Goal: Task Accomplishment & Management: Manage account settings

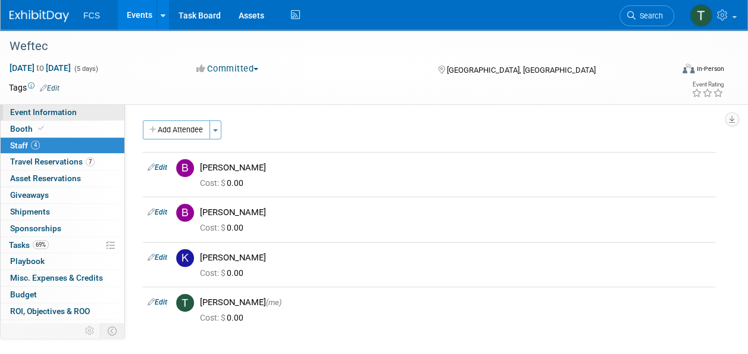
click at [34, 112] on span "Event Information" at bounding box center [43, 112] width 67 height 10
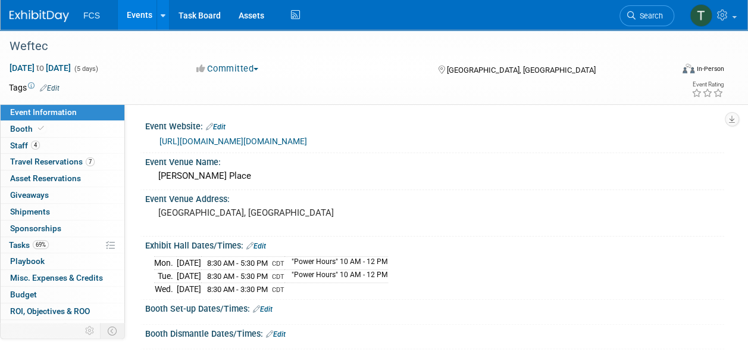
click at [34, 112] on span "Event Information" at bounding box center [43, 112] width 67 height 10
click at [143, 18] on link "Events" at bounding box center [139, 15] width 43 height 30
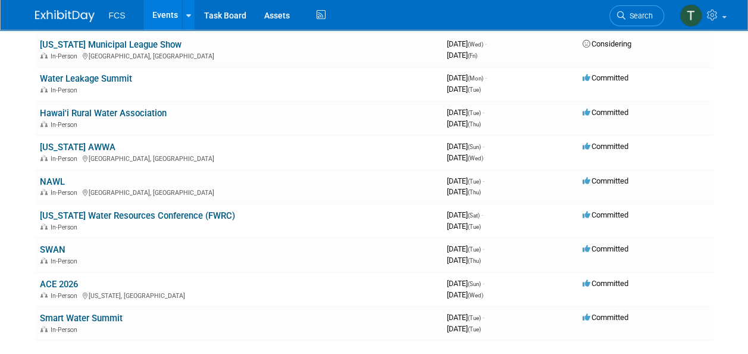
scroll to position [238, 0]
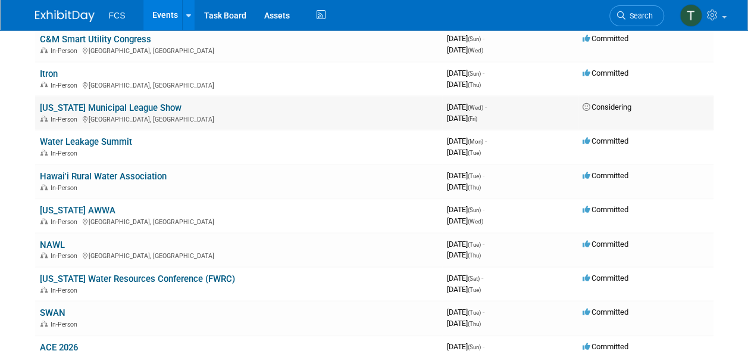
click at [140, 107] on link "[US_STATE] Municipal League Show" at bounding box center [111, 107] width 142 height 11
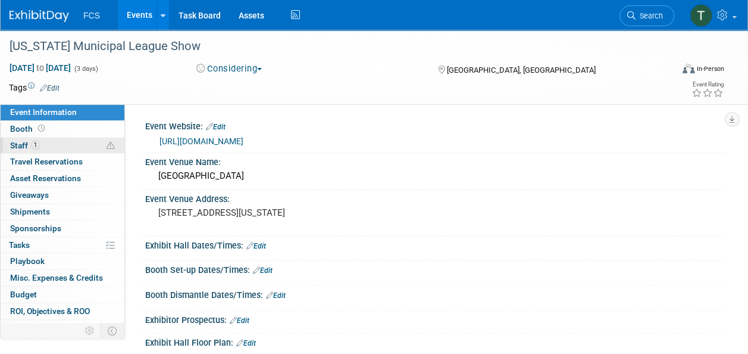
click at [21, 145] on span "Staff 1" at bounding box center [25, 146] width 30 height 10
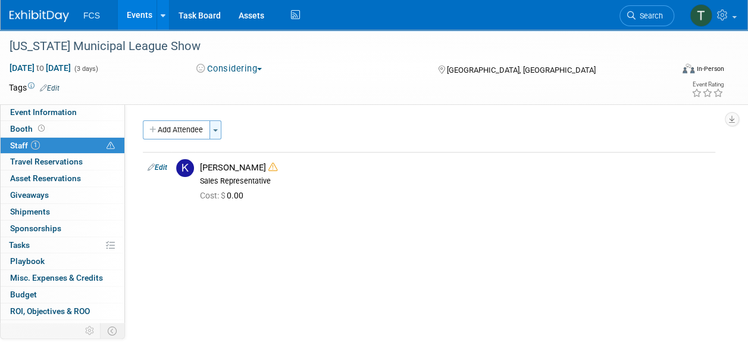
click at [218, 127] on button "Toggle Dropdown" at bounding box center [216, 129] width 12 height 19
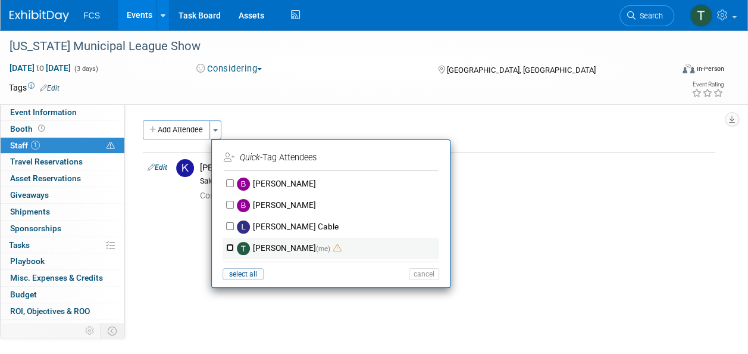
click at [233, 244] on input "Tommy Raye (me)" at bounding box center [230, 247] width 8 height 8
checkbox input "true"
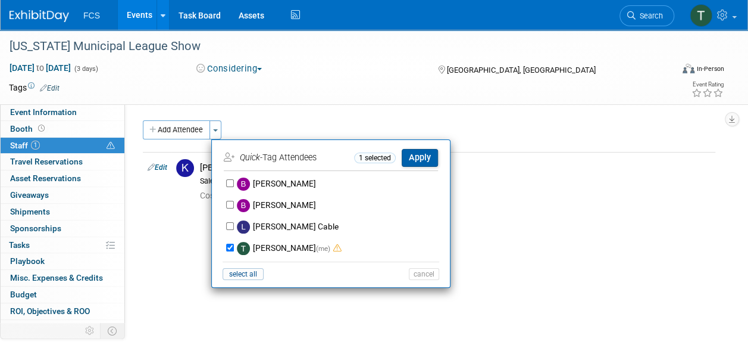
click at [424, 156] on button "Apply" at bounding box center [420, 157] width 36 height 17
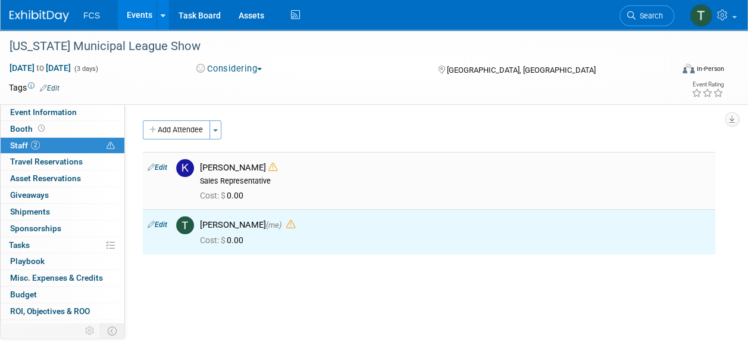
click at [161, 168] on link "Edit" at bounding box center [158, 167] width 20 height 8
select select "4f47301f-901d-4fad-8c80-e4aab82f00c2"
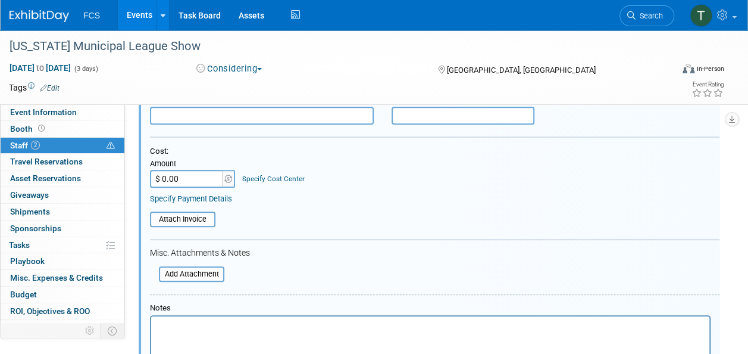
scroll to position [433, 0]
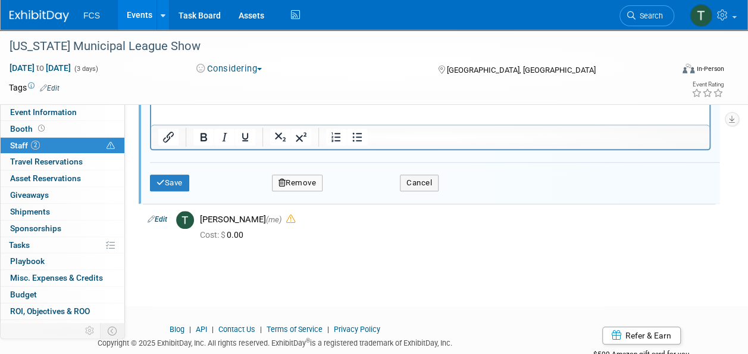
click at [302, 180] on button "Remove" at bounding box center [297, 182] width 51 height 17
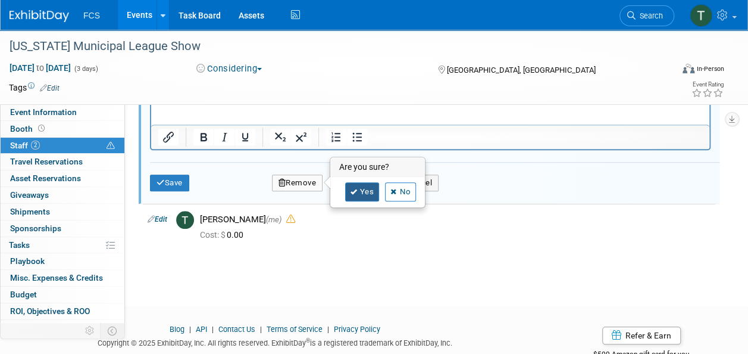
click at [356, 189] on icon at bounding box center [354, 192] width 7 height 7
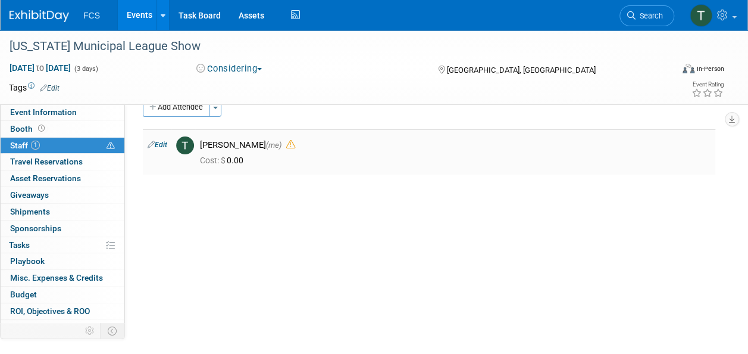
scroll to position [0, 0]
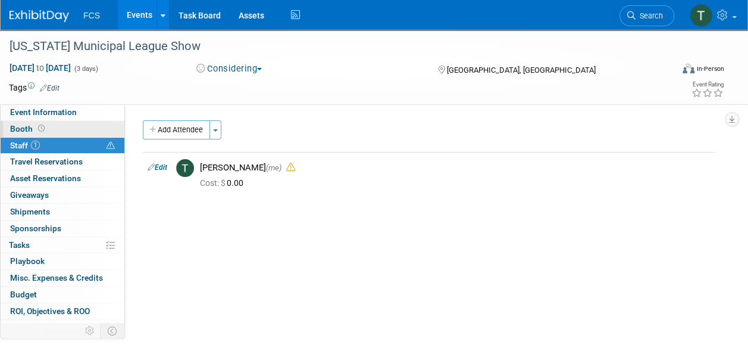
click at [23, 126] on span "Booth" at bounding box center [28, 129] width 37 height 10
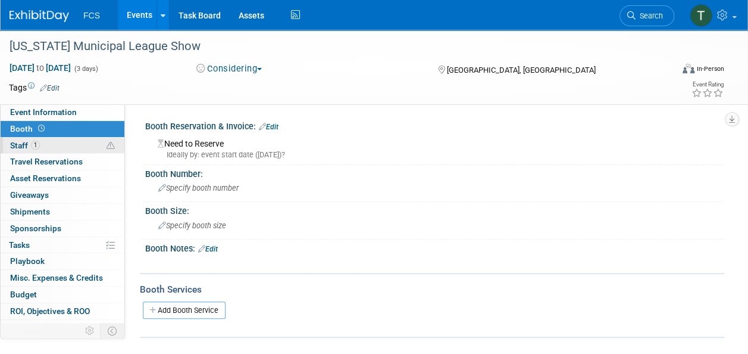
click at [15, 145] on span "Staff 1" at bounding box center [25, 146] width 30 height 10
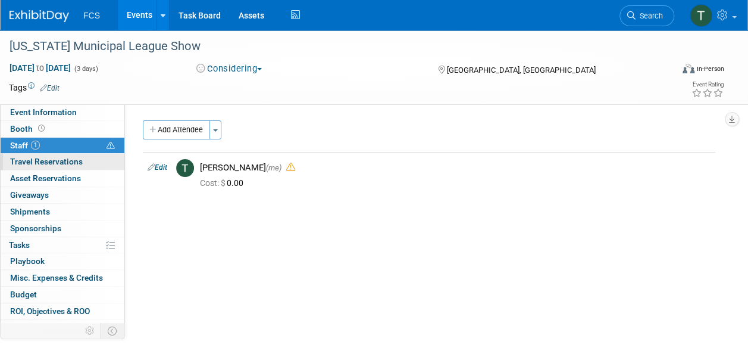
click at [18, 160] on span "Travel Reservations 0" at bounding box center [46, 162] width 73 height 10
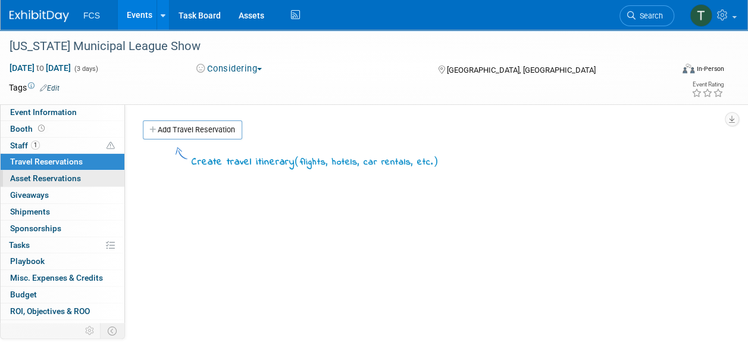
click at [19, 177] on span "Asset Reservations 0" at bounding box center [45, 178] width 71 height 10
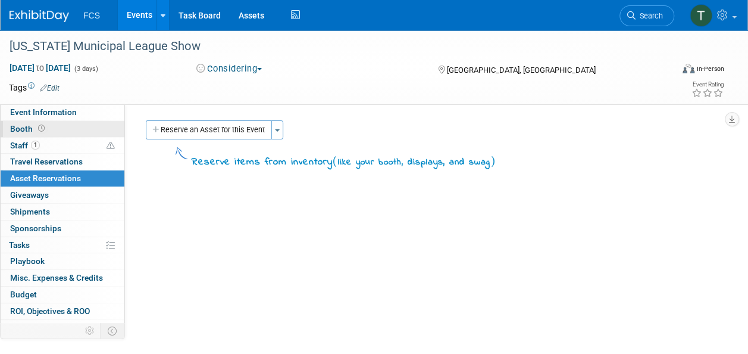
click at [13, 130] on span "Booth" at bounding box center [28, 129] width 37 height 10
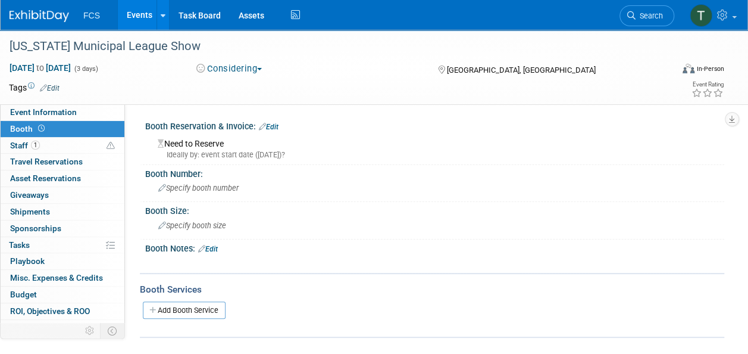
click at [277, 123] on link "Edit" at bounding box center [269, 127] width 20 height 8
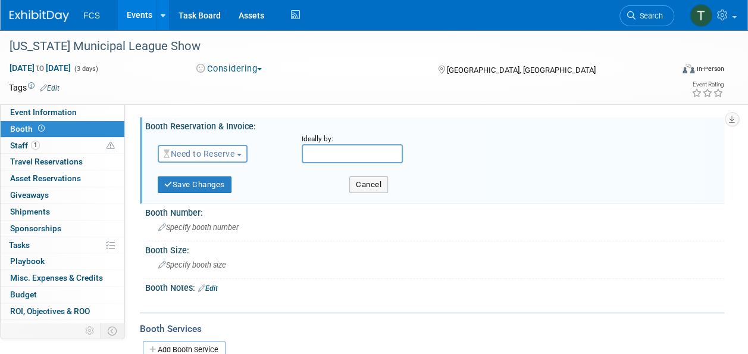
click at [235, 151] on span "Need to Reserve" at bounding box center [199, 154] width 71 height 10
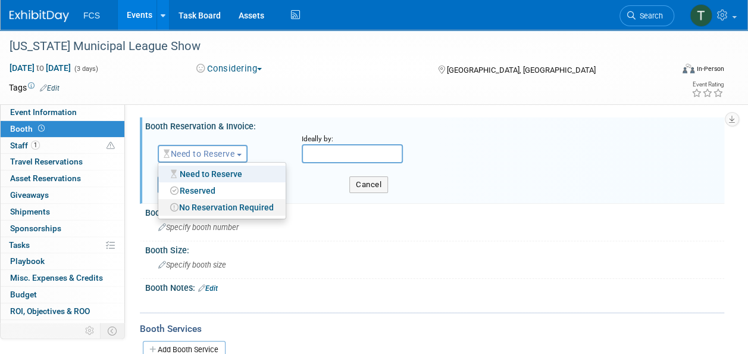
click at [227, 206] on link "No Reservation Required" at bounding box center [221, 207] width 127 height 17
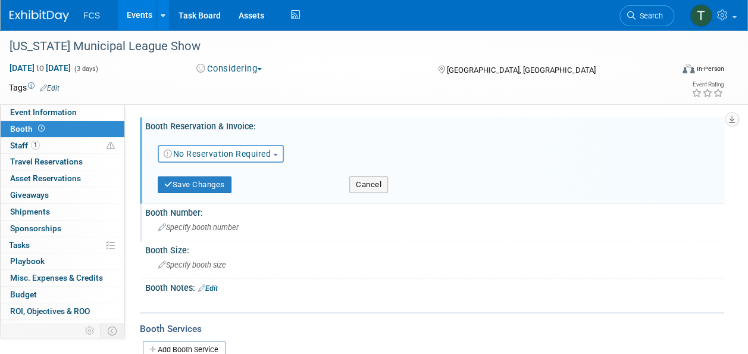
click at [189, 227] on span "Specify booth number" at bounding box center [198, 227] width 80 height 9
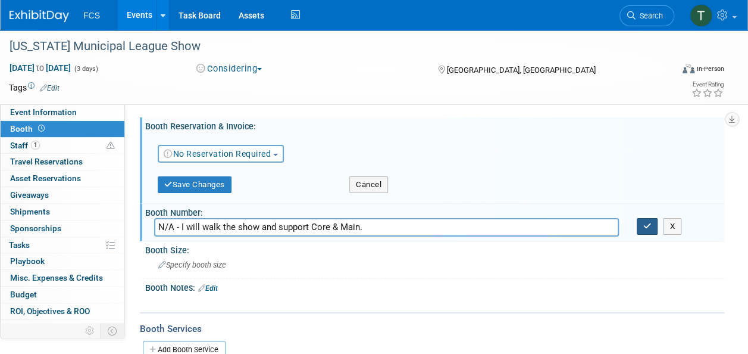
type input "N/A - I will walk the show and support Core & Main."
click at [652, 227] on button "button" at bounding box center [647, 226] width 21 height 17
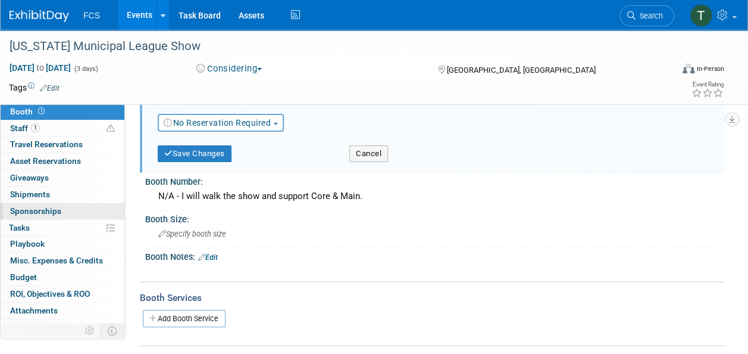
scroll to position [27, 0]
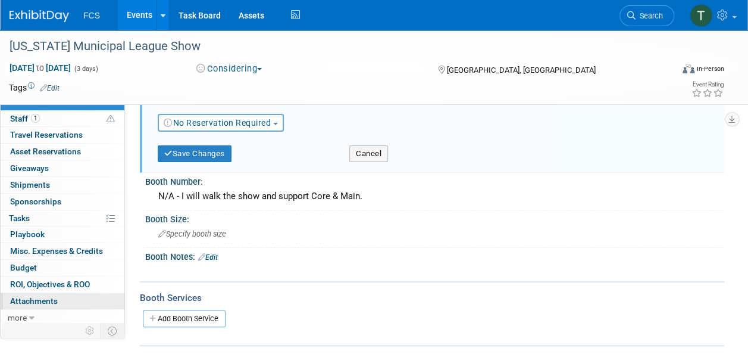
click at [32, 296] on span "Attachments 0" at bounding box center [34, 301] width 48 height 10
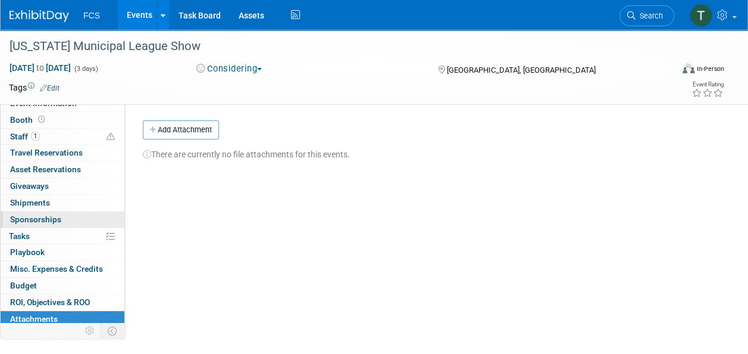
scroll to position [0, 0]
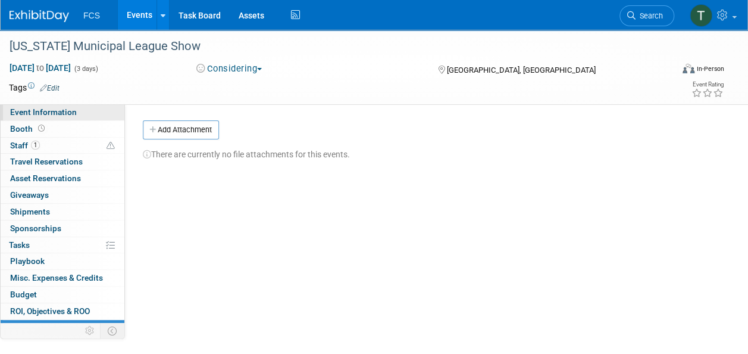
click at [50, 111] on span "Event Information" at bounding box center [43, 112] width 67 height 10
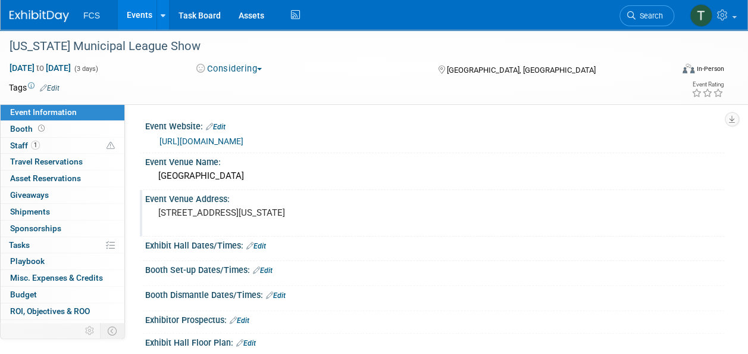
scroll to position [119, 0]
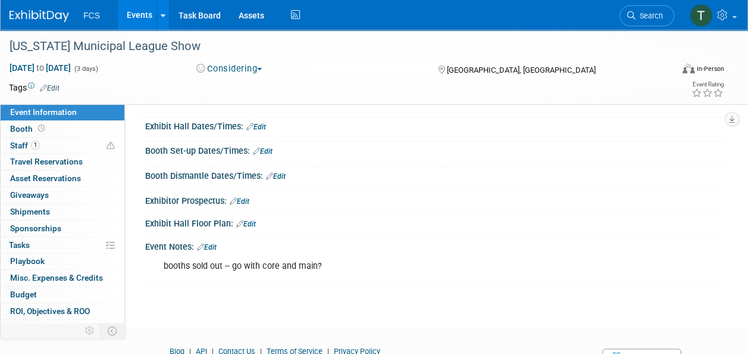
click at [214, 244] on link "Edit" at bounding box center [207, 247] width 20 height 8
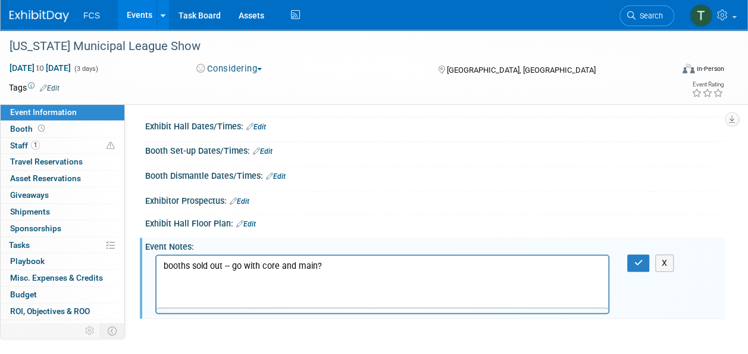
scroll to position [0, 0]
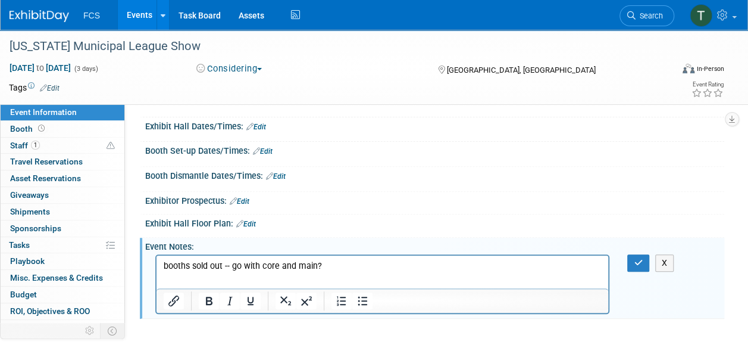
click at [371, 267] on p "booths sold out -- go with core and main?" at bounding box center [383, 266] width 438 height 12
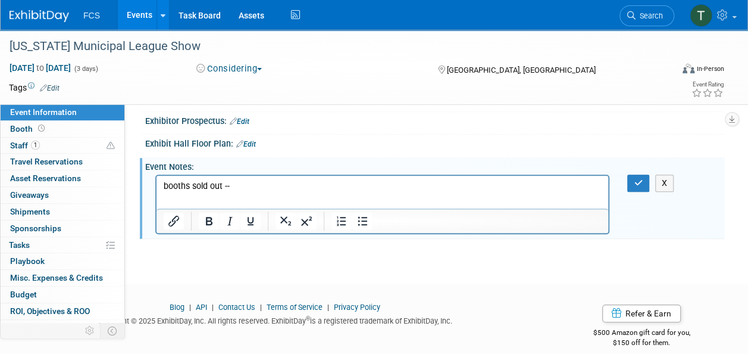
scroll to position [210, 0]
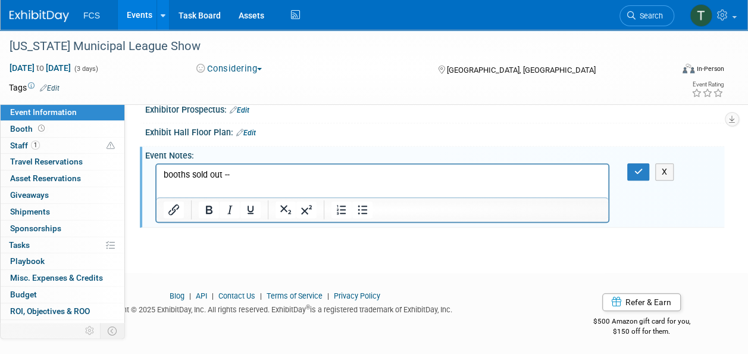
click at [276, 179] on p "booths sold out --" at bounding box center [383, 175] width 438 height 12
click at [634, 168] on icon "button" at bounding box center [638, 171] width 9 height 8
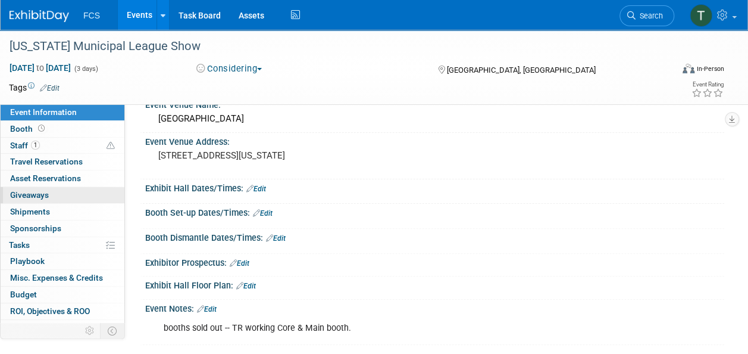
scroll to position [0, 0]
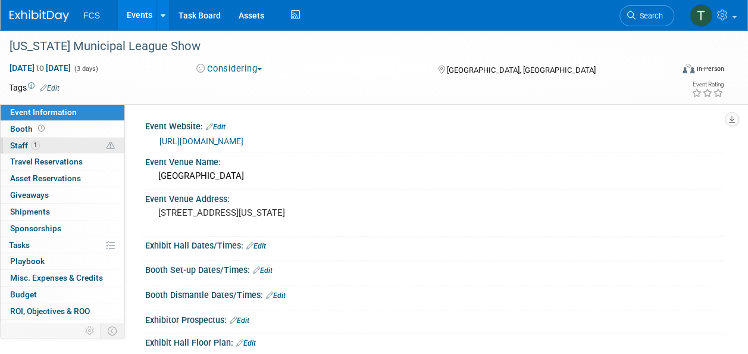
click at [20, 146] on span "Staff 1" at bounding box center [25, 146] width 30 height 10
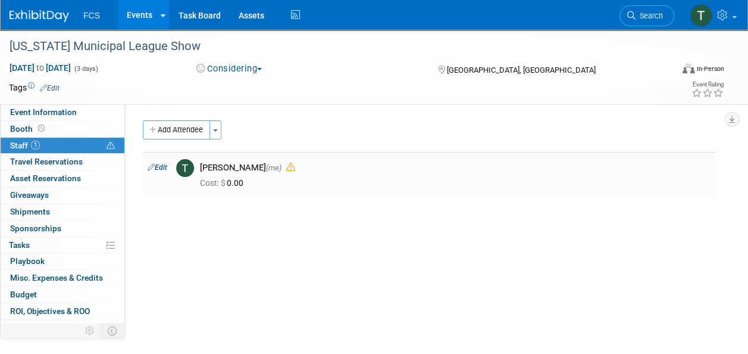
click at [286, 168] on icon at bounding box center [290, 167] width 9 height 9
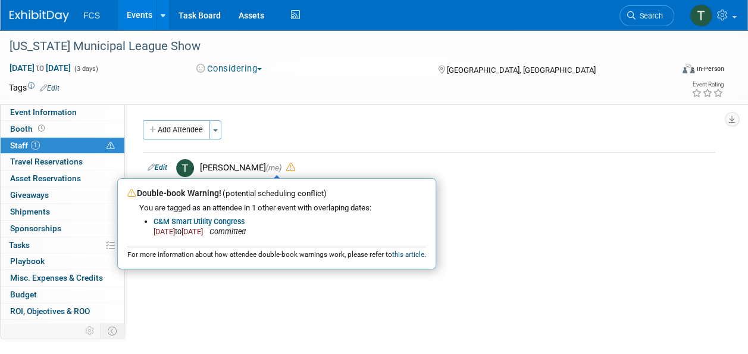
click at [326, 114] on div "Event Website: Edit https://tmlexhibits.org/ Event Venue Name: Fort Worth Conve…" at bounding box center [425, 227] width 600 height 246
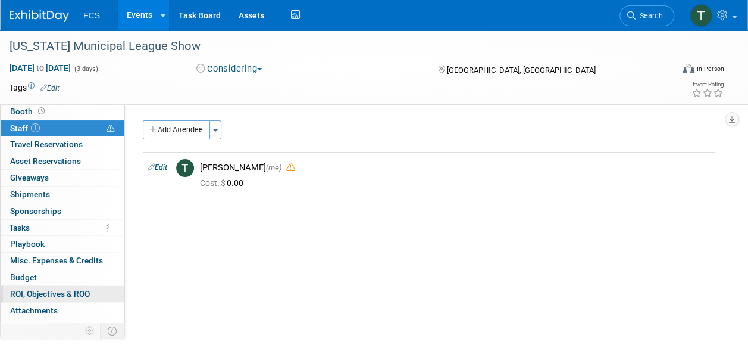
scroll to position [27, 0]
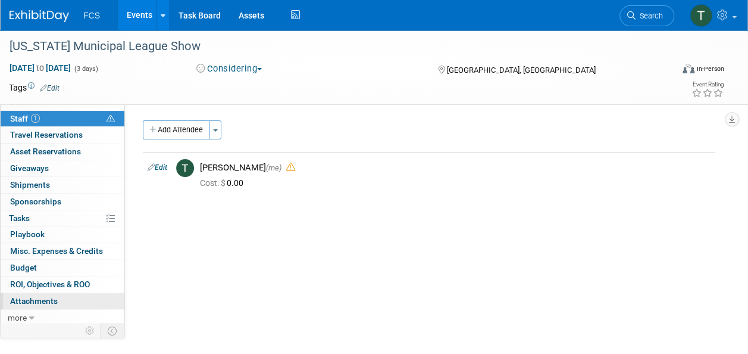
click at [25, 296] on span "Attachments 0" at bounding box center [34, 301] width 48 height 10
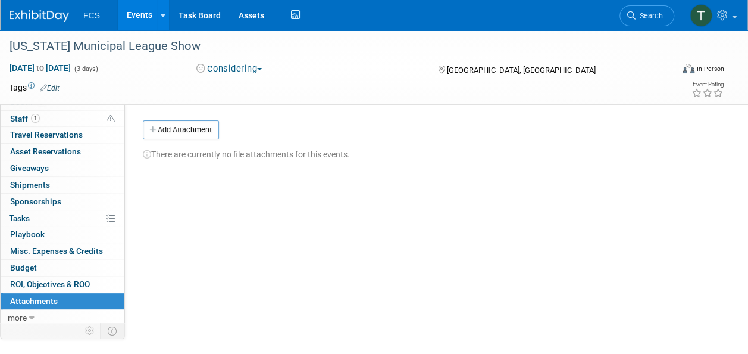
click at [159, 130] on button "Add Attachment" at bounding box center [181, 129] width 76 height 19
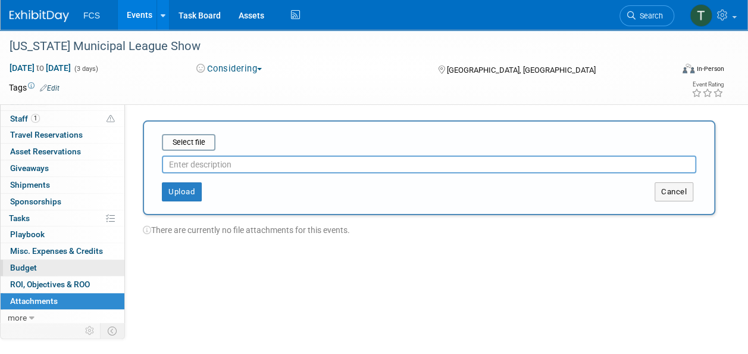
click at [33, 266] on span "Budget" at bounding box center [23, 268] width 27 height 10
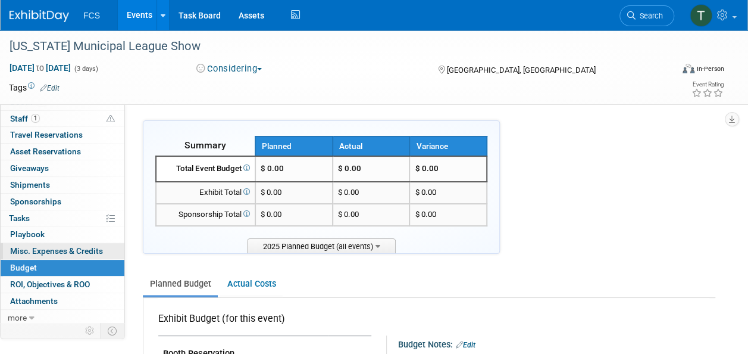
click at [27, 248] on span "Misc. Expenses & Credits 0" at bounding box center [56, 251] width 93 height 10
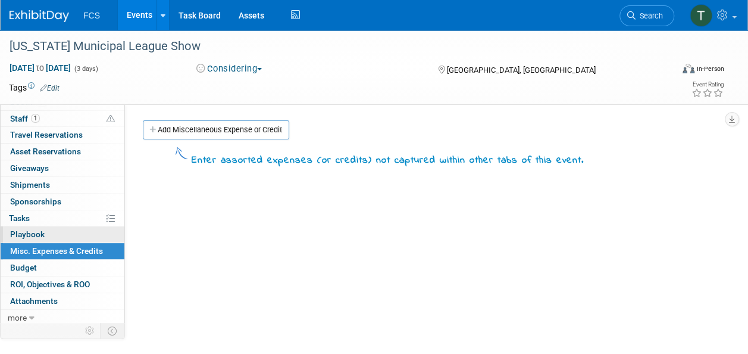
click at [27, 235] on span "Playbook 0" at bounding box center [27, 234] width 35 height 10
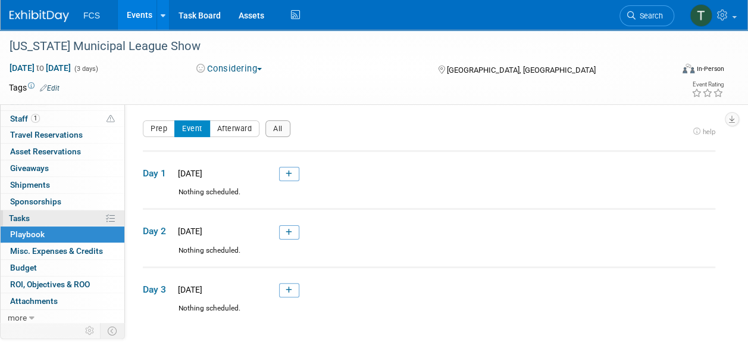
click at [12, 213] on span "Tasks 0%" at bounding box center [19, 218] width 21 height 10
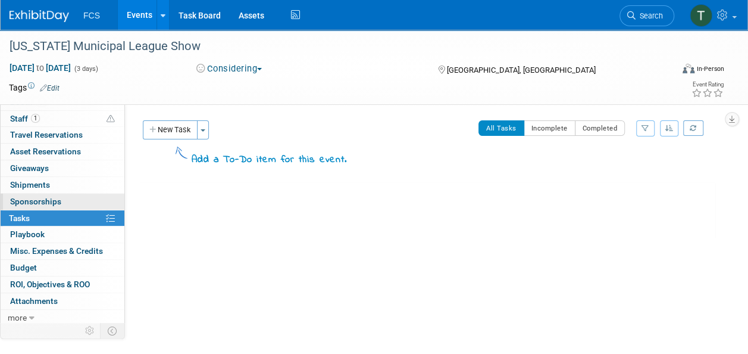
click at [22, 196] on span "Sponsorships 0" at bounding box center [35, 201] width 51 height 10
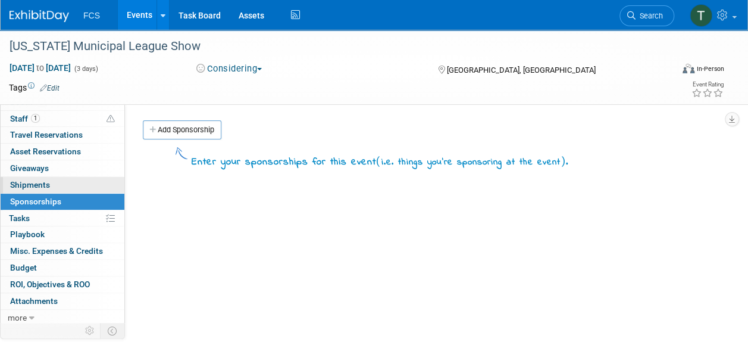
click at [29, 182] on span "Shipments 0" at bounding box center [30, 185] width 40 height 10
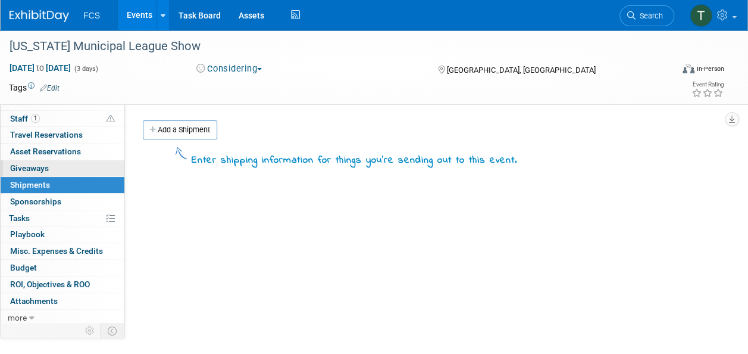
click at [32, 166] on span "Giveaways 0" at bounding box center [29, 168] width 39 height 10
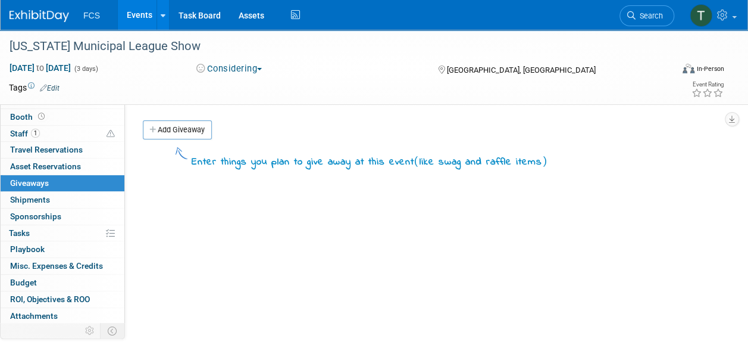
scroll to position [0, 0]
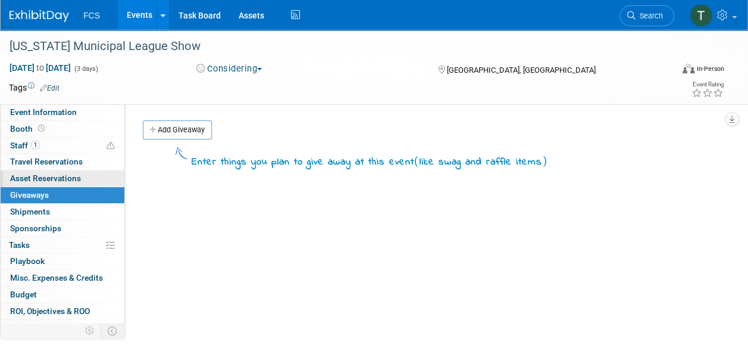
click at [33, 175] on span "Asset Reservations 0" at bounding box center [45, 178] width 71 height 10
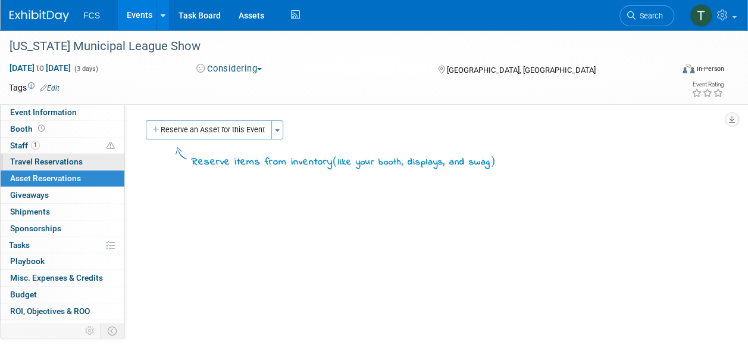
click at [36, 163] on span "Travel Reservations 0" at bounding box center [46, 162] width 73 height 10
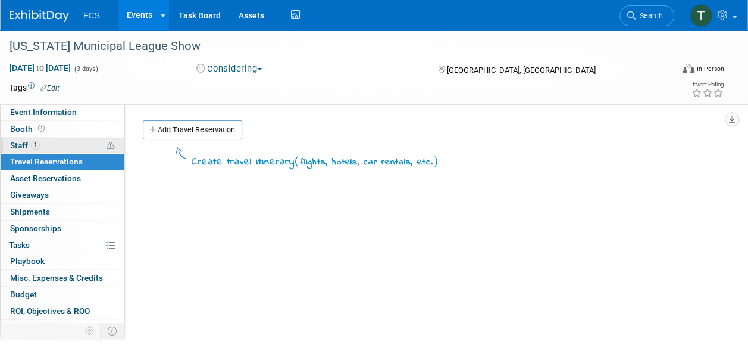
click at [20, 144] on span "Staff 1" at bounding box center [25, 146] width 30 height 10
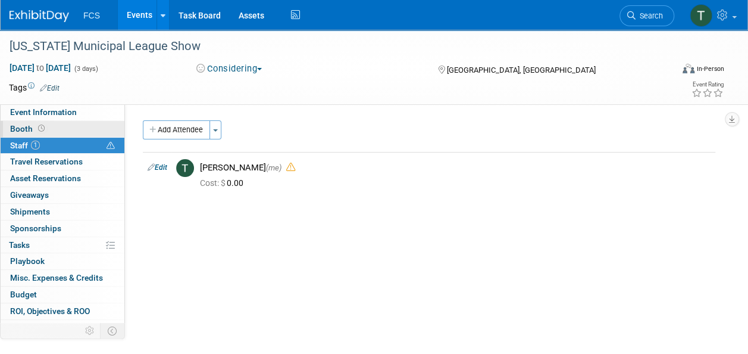
click at [24, 129] on span "Booth" at bounding box center [28, 129] width 37 height 10
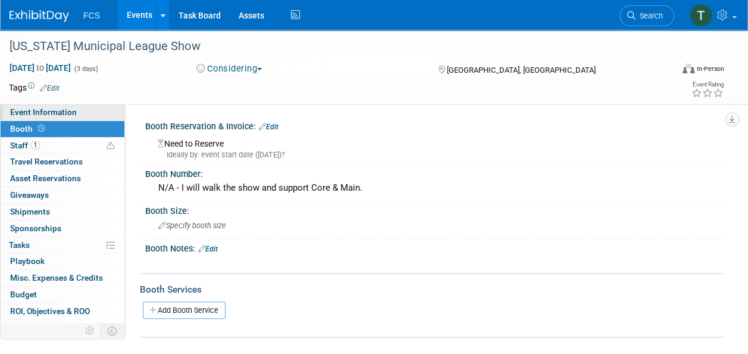
click at [33, 110] on span "Event Information" at bounding box center [43, 112] width 67 height 10
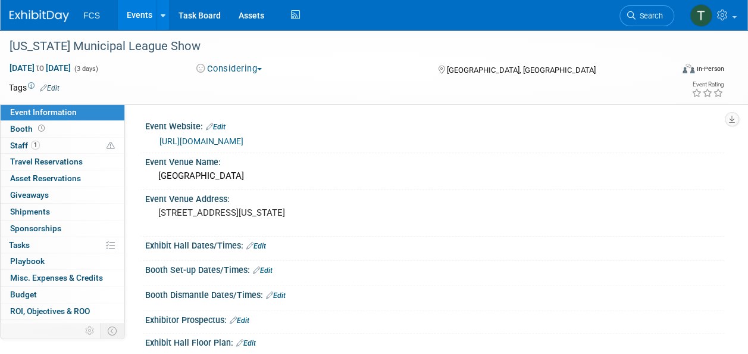
click at [263, 242] on link "Edit" at bounding box center [256, 246] width 20 height 8
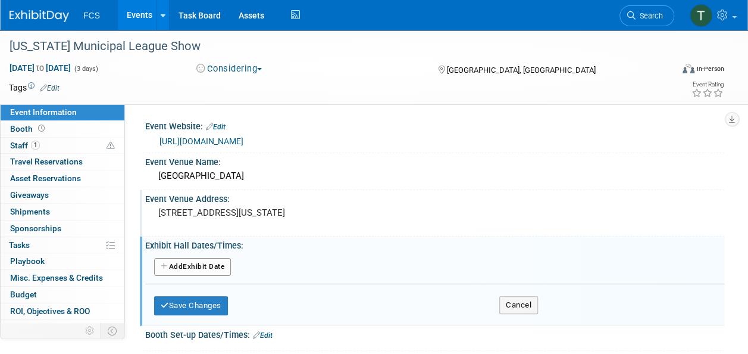
scroll to position [60, 0]
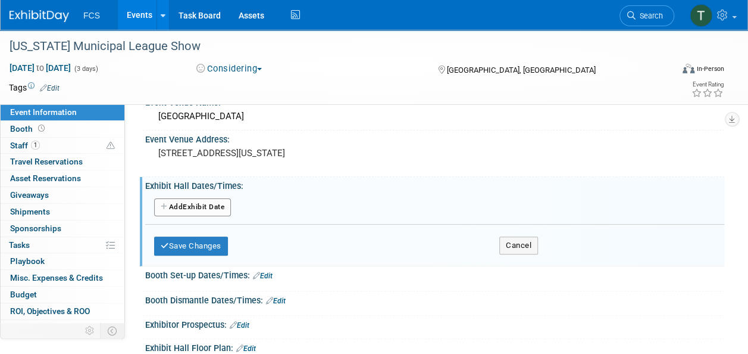
click at [208, 202] on button "Add Another Exhibit Date" at bounding box center [192, 207] width 77 height 18
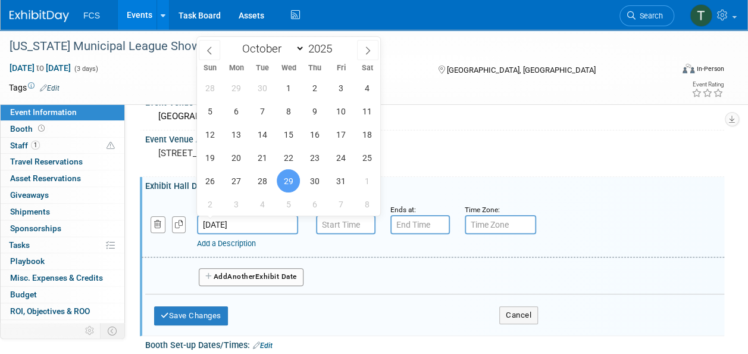
click at [257, 224] on input "[DATE]" at bounding box center [247, 224] width 101 height 19
click at [319, 182] on span "30" at bounding box center [314, 180] width 23 height 23
type input "Oct 30, 2025"
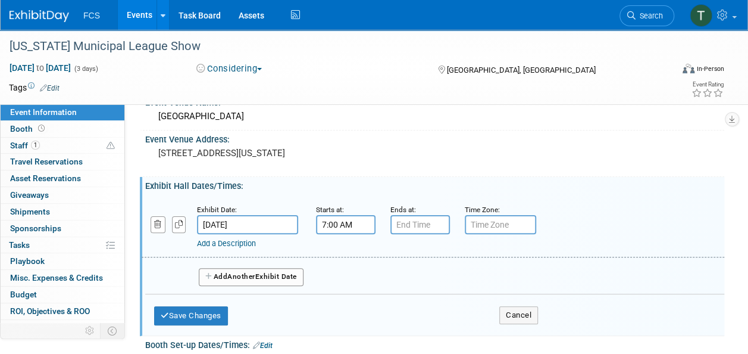
click at [337, 221] on input "7:00 AM" at bounding box center [346, 224] width 60 height 19
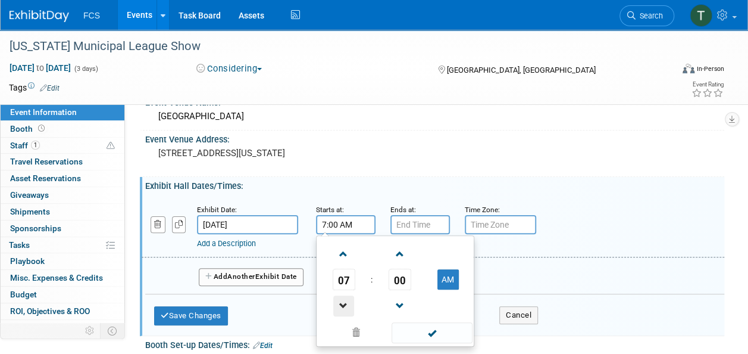
click at [346, 306] on span at bounding box center [343, 305] width 21 height 21
click at [345, 255] on span at bounding box center [343, 253] width 21 height 21
type input "8:00 AM"
click at [410, 221] on input "7:00 PM" at bounding box center [421, 224] width 60 height 19
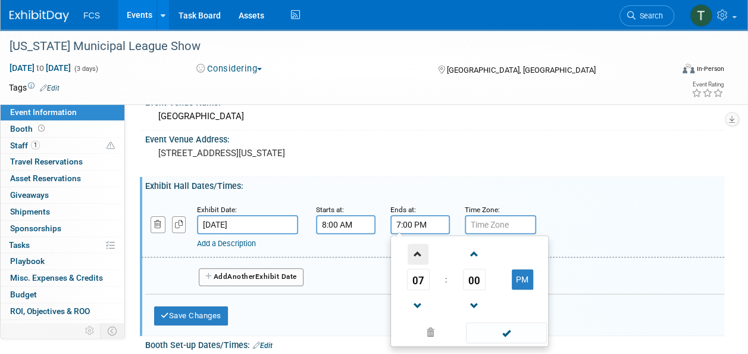
click at [413, 248] on span at bounding box center [418, 253] width 21 height 21
click at [421, 304] on span at bounding box center [418, 305] width 21 height 21
click at [422, 304] on span at bounding box center [418, 305] width 21 height 21
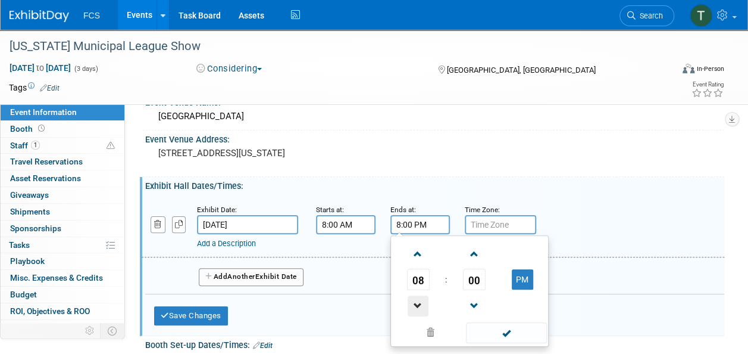
click at [422, 303] on span at bounding box center [418, 305] width 21 height 21
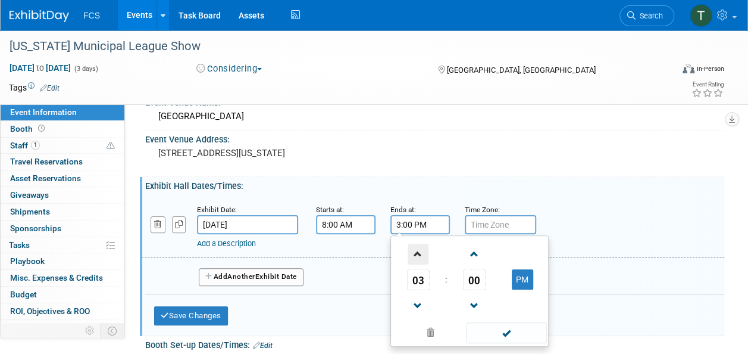
click at [418, 253] on span at bounding box center [418, 253] width 21 height 21
type input "4:00 PM"
click at [488, 220] on input "text" at bounding box center [500, 224] width 71 height 19
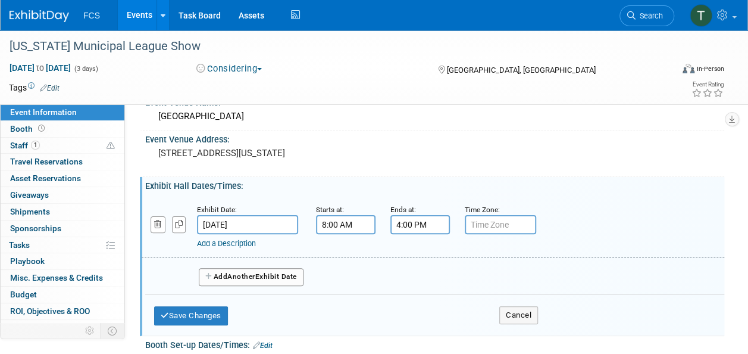
type input "c"
type input "CT"
click at [614, 208] on div "Add a Description Description:" at bounding box center [433, 226] width 601 height 46
click at [255, 279] on span "Another" at bounding box center [241, 276] width 28 height 8
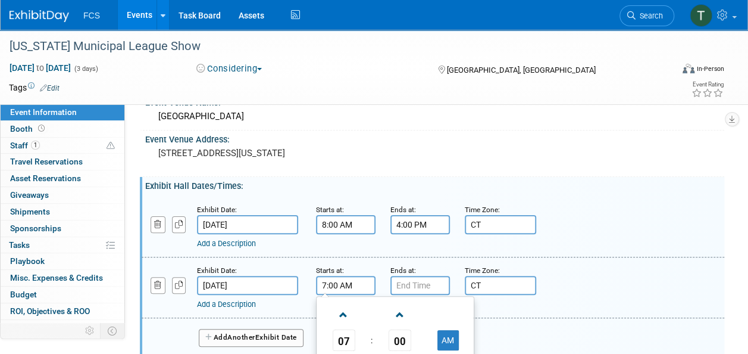
click at [333, 289] on input "7:00 AM" at bounding box center [346, 285] width 60 height 19
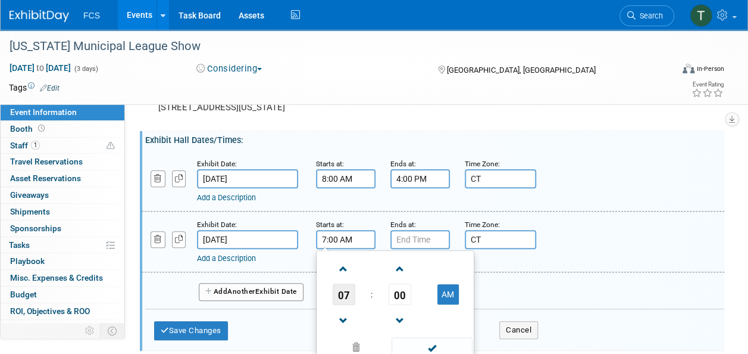
scroll to position [179, 0]
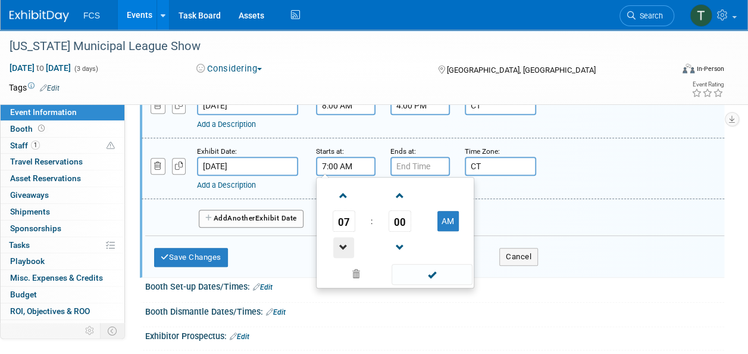
click at [344, 242] on span at bounding box center [343, 247] width 21 height 21
click at [345, 196] on span at bounding box center [343, 195] width 21 height 21
type input "8:00 AM"
click at [423, 276] on span at bounding box center [432, 274] width 80 height 21
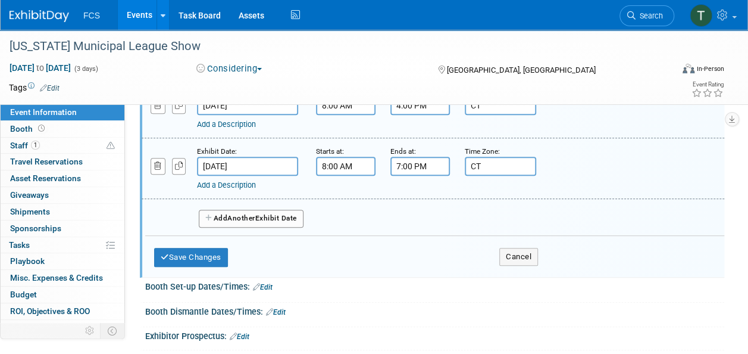
click at [423, 165] on input "7:00 PM" at bounding box center [421, 166] width 60 height 19
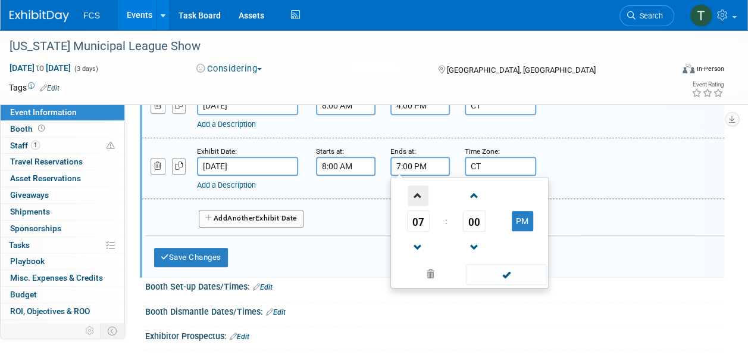
click at [423, 191] on span at bounding box center [418, 195] width 21 height 21
click at [525, 227] on button "PM" at bounding box center [522, 221] width 21 height 20
click at [519, 224] on button "AM" at bounding box center [522, 221] width 21 height 20
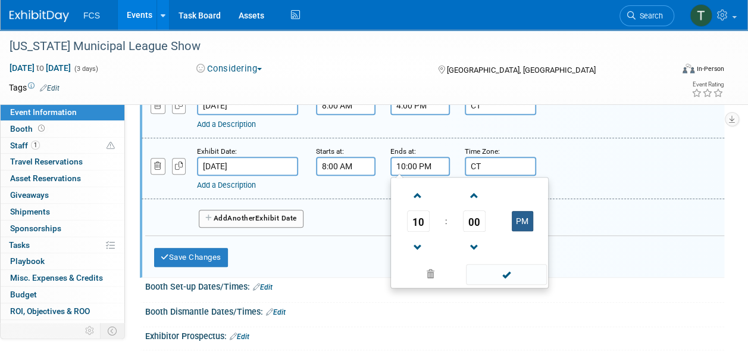
click at [520, 226] on button "PM" at bounding box center [522, 221] width 21 height 20
type input "10:00 AM"
click at [502, 274] on span at bounding box center [506, 274] width 80 height 21
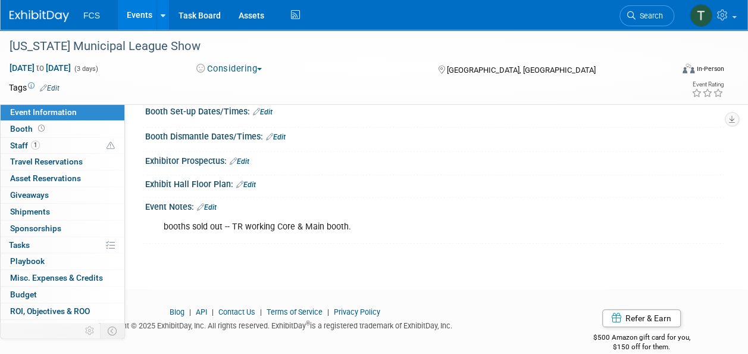
scroll to position [357, 0]
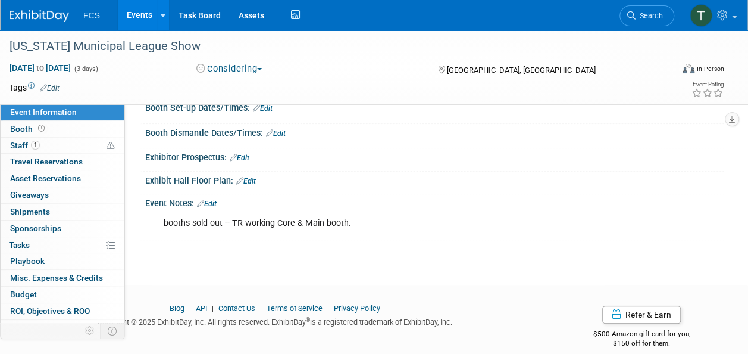
click at [251, 177] on link "Edit" at bounding box center [246, 181] width 20 height 8
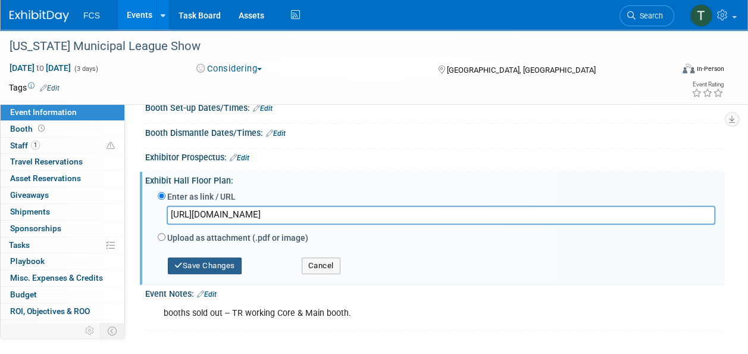
type input "https://tmlac2025.mapyourshow.com/8_0/exhview/index.cfm"
click at [221, 257] on button "Save Changes" at bounding box center [205, 265] width 74 height 17
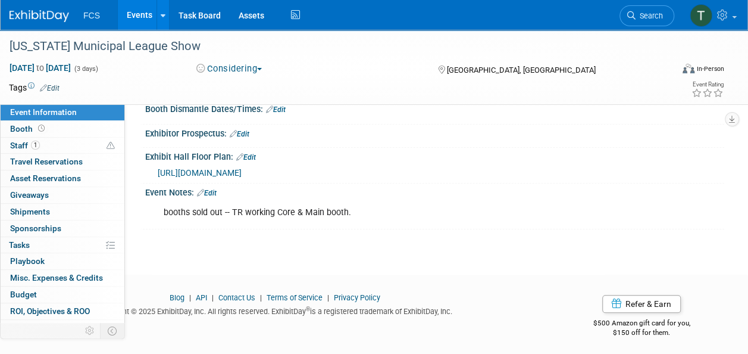
scroll to position [382, 0]
click at [214, 190] on link "Edit" at bounding box center [207, 192] width 20 height 8
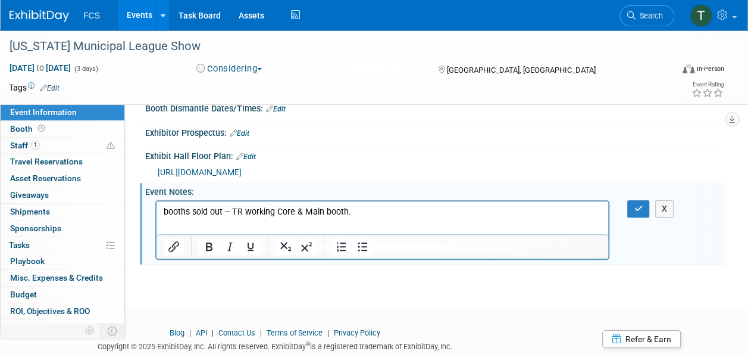
scroll to position [0, 0]
click at [176, 217] on html "booths sold out -- TR working Core & Main booth." at bounding box center [383, 209] width 452 height 17
click at [376, 210] on p "booths sold out -- TR working Core & Main booth." at bounding box center [383, 211] width 438 height 12
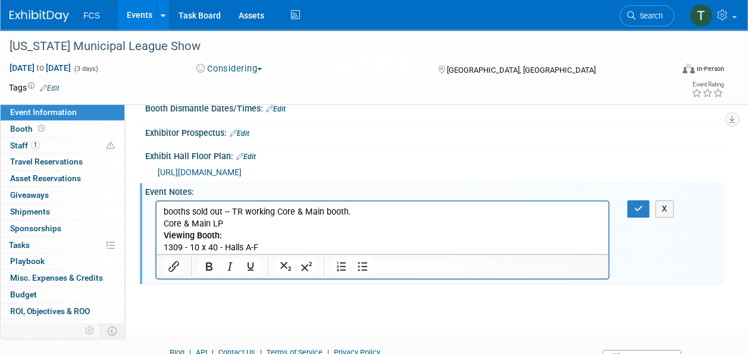
click at [389, 221] on p "Core & Main LP" at bounding box center [383, 223] width 438 height 12
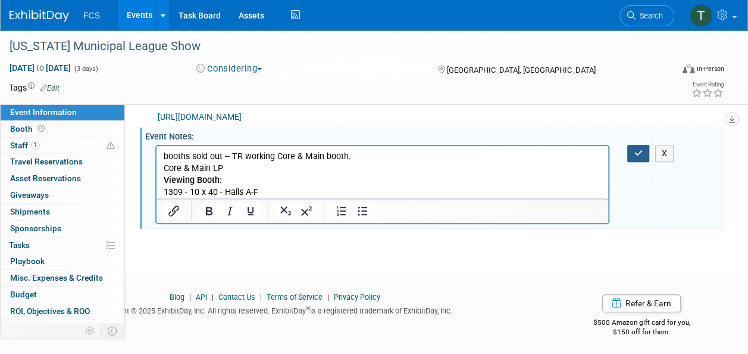
click at [636, 149] on icon "button" at bounding box center [638, 153] width 9 height 8
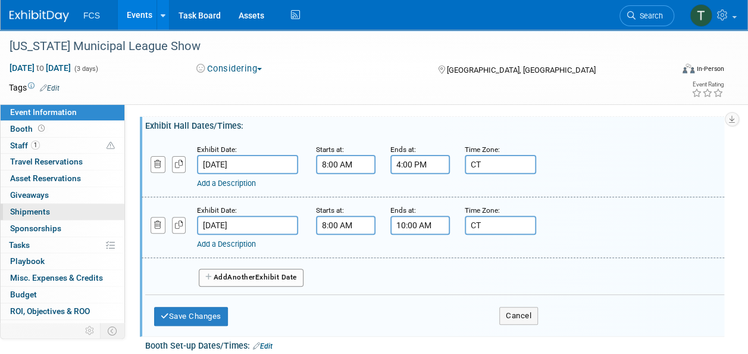
scroll to position [0, 0]
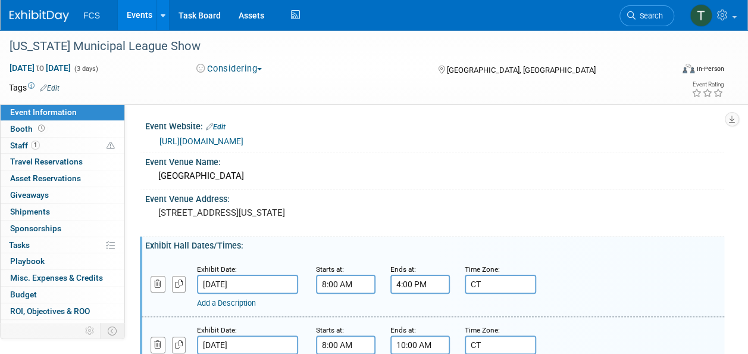
click at [241, 68] on button "Considering" at bounding box center [229, 69] width 74 height 13
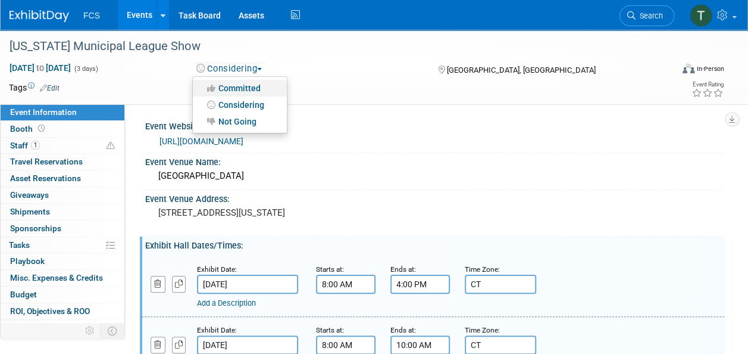
click at [238, 87] on link "Committed" at bounding box center [240, 88] width 94 height 17
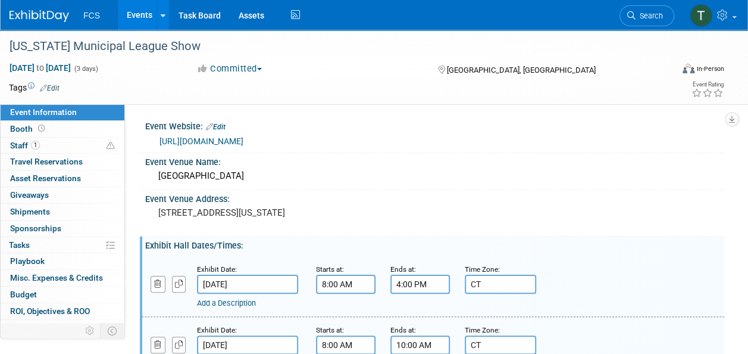
click at [137, 14] on link "Events" at bounding box center [139, 15] width 43 height 30
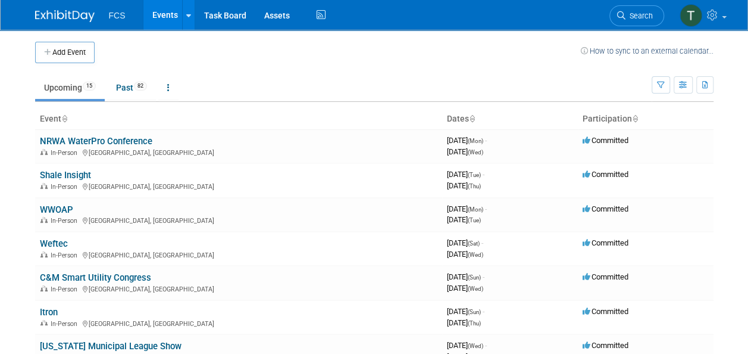
click at [55, 242] on link "Weftec" at bounding box center [54, 243] width 28 height 11
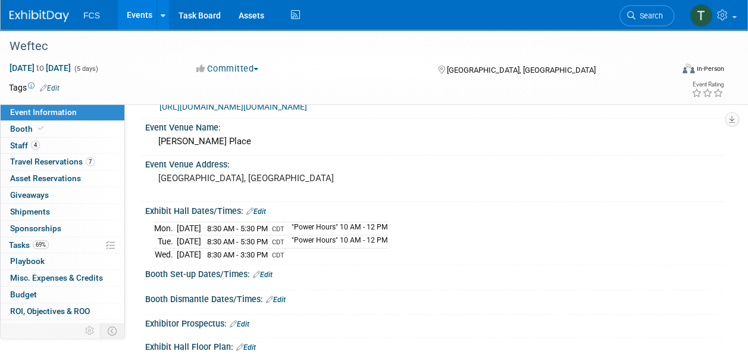
scroll to position [60, 0]
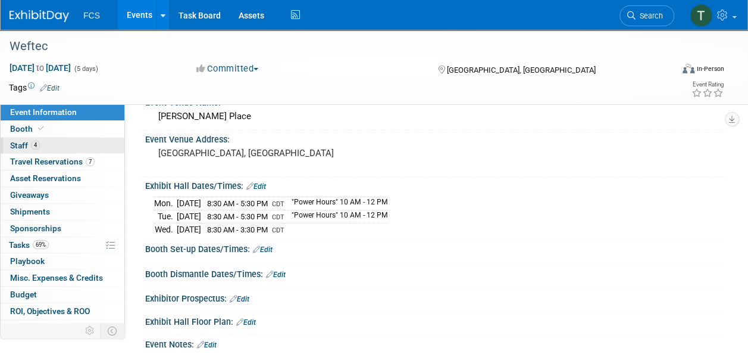
click at [26, 146] on span "Staff 4" at bounding box center [25, 146] width 30 height 10
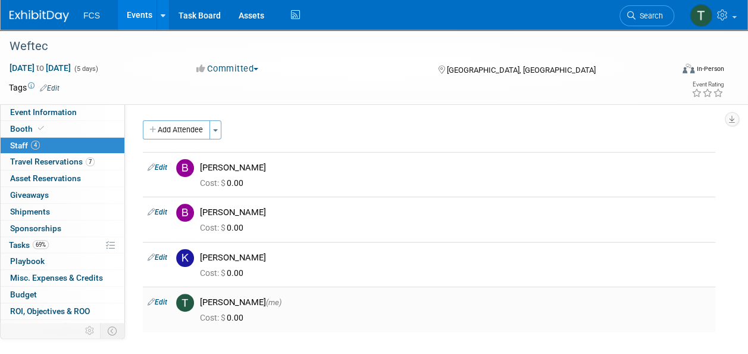
click at [166, 300] on link "Edit" at bounding box center [158, 302] width 20 height 8
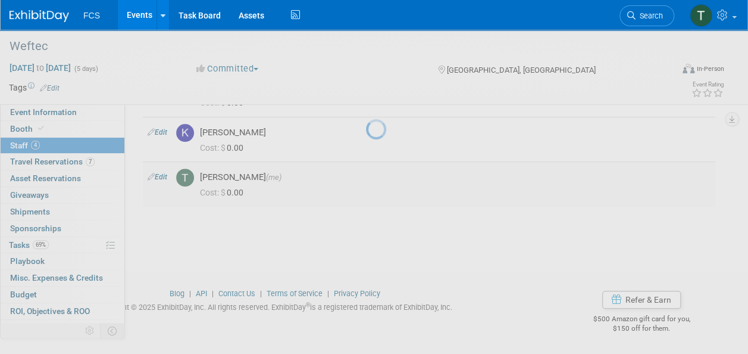
select select "5069931e-47ad-4ba8-805a-adf048be2cd7"
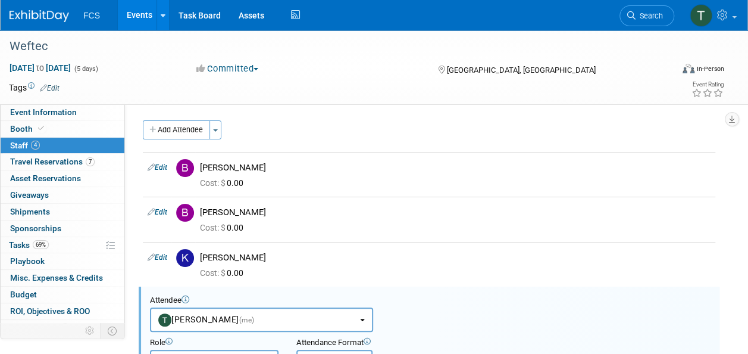
click at [20, 143] on span "Staff 4" at bounding box center [25, 146] width 30 height 10
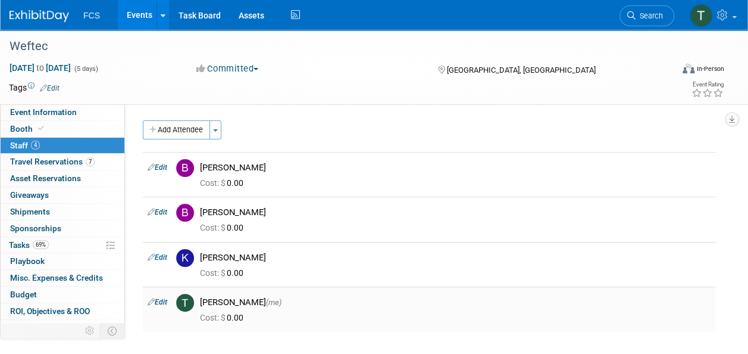
click at [163, 301] on link "Edit" at bounding box center [158, 302] width 20 height 8
select select "5069931e-47ad-4ba8-805a-adf048be2cd7"
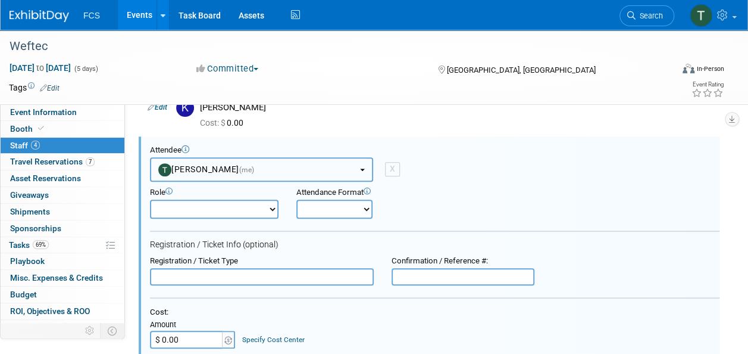
click at [362, 164] on button "Tommy Raye (me)" at bounding box center [261, 169] width 223 height 24
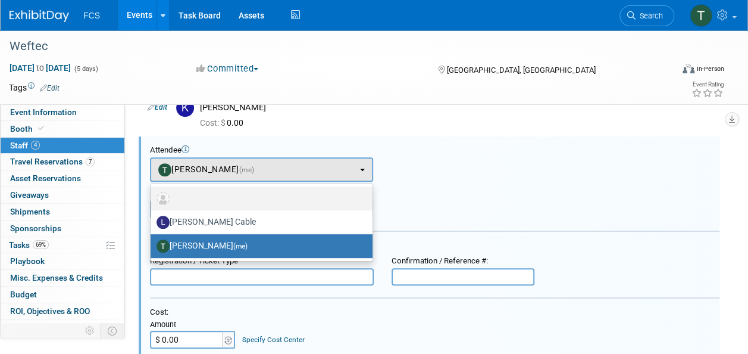
click at [182, 198] on label at bounding box center [259, 198] width 204 height 19
click at [152, 198] on input "radio" at bounding box center [149, 197] width 8 height 8
select select
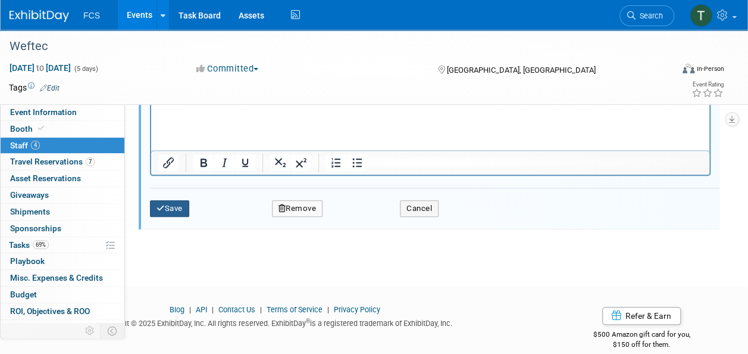
click at [166, 203] on button "Save" at bounding box center [169, 208] width 39 height 17
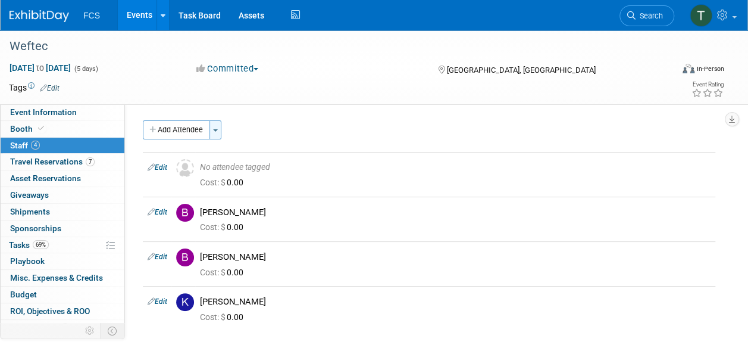
click at [216, 127] on button "Toggle Dropdown" at bounding box center [216, 129] width 12 height 19
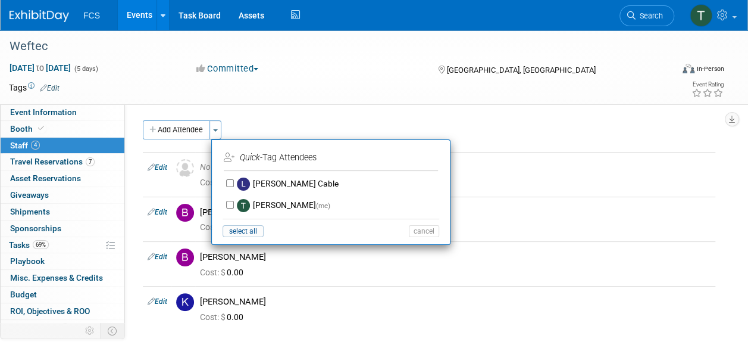
click at [527, 134] on div "Add Attendee Toggle Dropdown Quick -Tag Attendees Apply" at bounding box center [429, 129] width 573 height 19
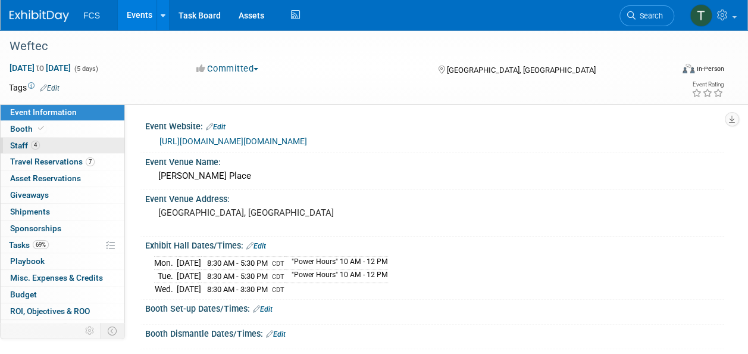
click at [13, 146] on span "Staff 4" at bounding box center [25, 146] width 30 height 10
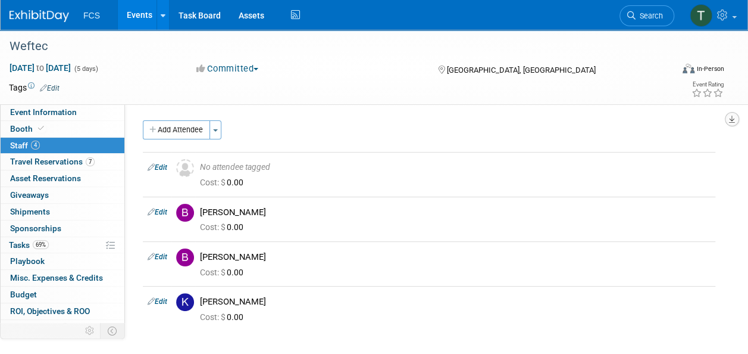
click at [733, 121] on icon "button" at bounding box center [732, 119] width 6 height 8
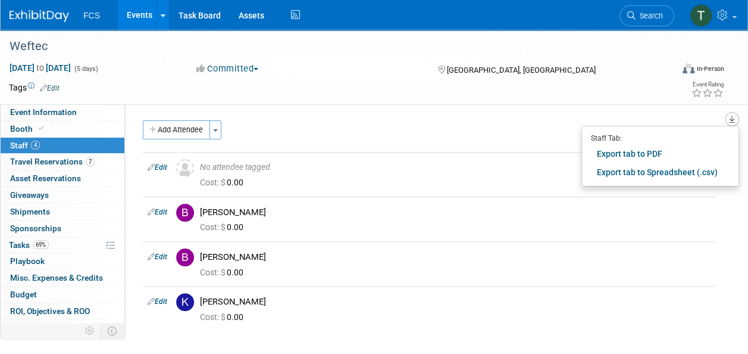
click at [732, 121] on icon "button" at bounding box center [732, 119] width 6 height 8
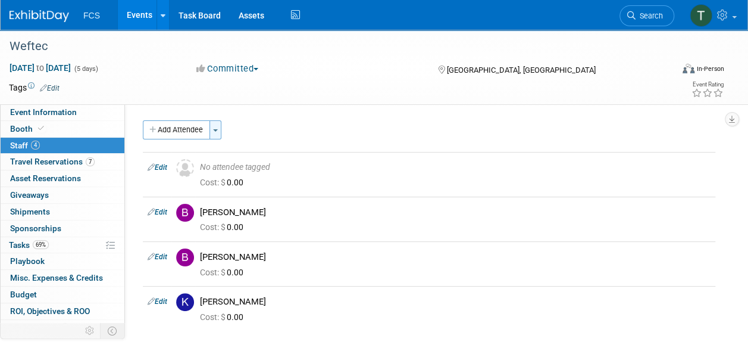
click at [215, 128] on button "Toggle Dropdown" at bounding box center [216, 129] width 12 height 19
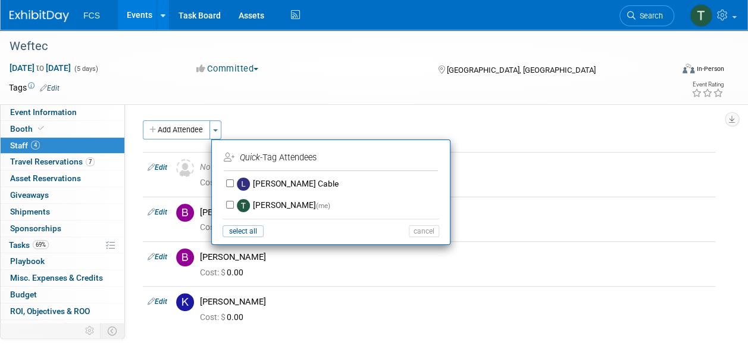
click at [323, 114] on div "Event Website: Edit [URL][DOMAIN_NAME][DOMAIN_NAME] Event Venue Name: [PERSON_N…" at bounding box center [425, 227] width 600 height 246
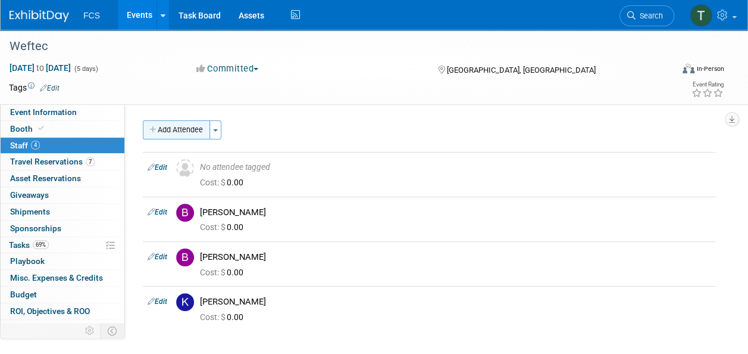
click at [164, 125] on button "Add Attendee" at bounding box center [176, 129] width 67 height 19
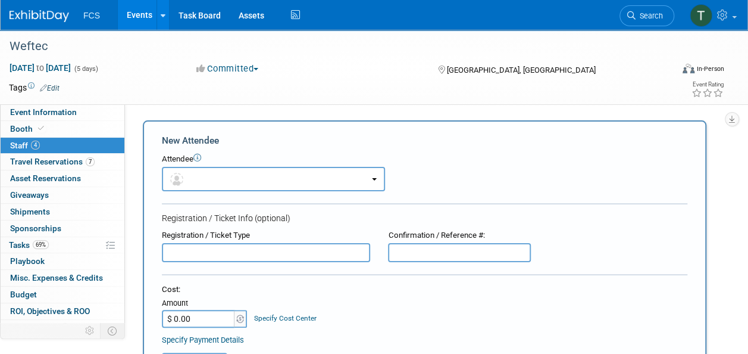
click at [302, 73] on div "Committed Committed Considering Not Going" at bounding box center [305, 69] width 227 height 13
click at [133, 91] on td at bounding box center [331, 88] width 543 height 12
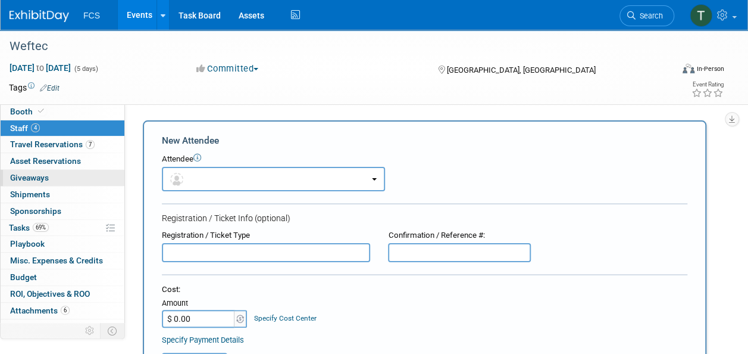
scroll to position [27, 0]
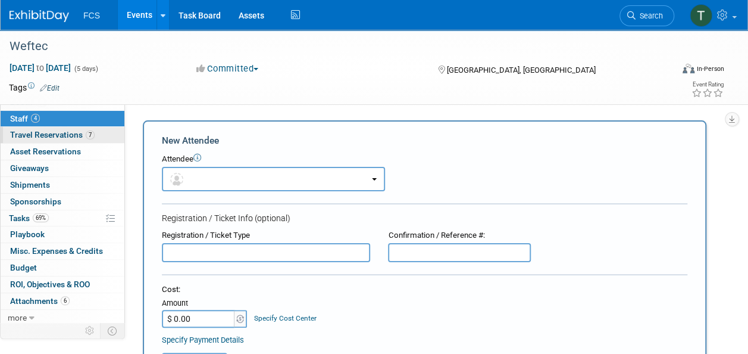
click at [64, 137] on span "Travel Reservations 7" at bounding box center [52, 135] width 85 height 10
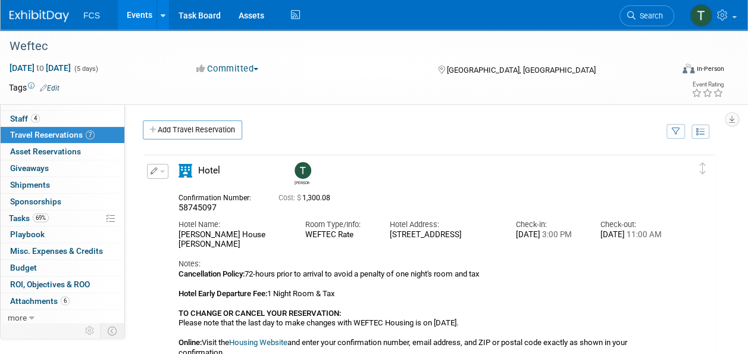
scroll to position [60, 0]
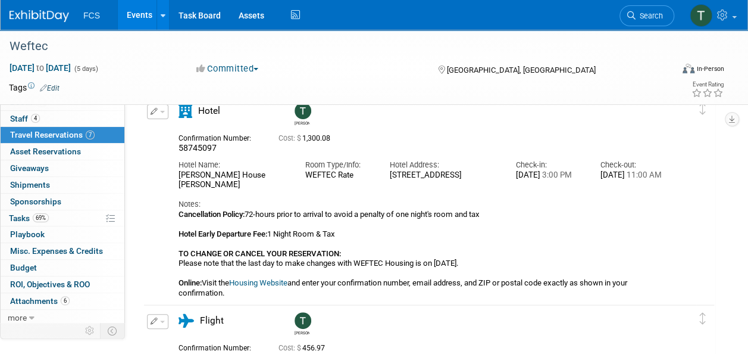
click at [163, 111] on span "button" at bounding box center [162, 112] width 5 height 2
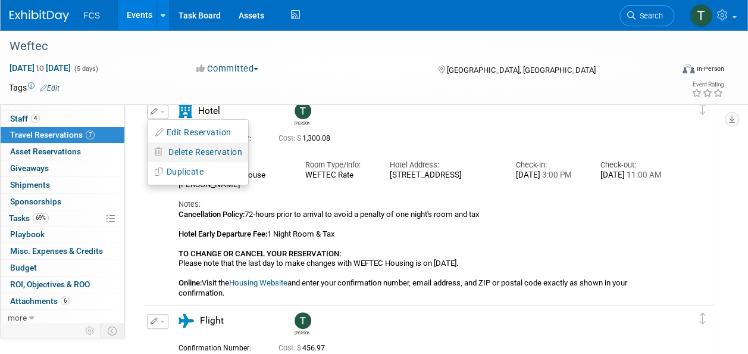
click at [195, 149] on span "Delete Reservation" at bounding box center [205, 152] width 74 height 10
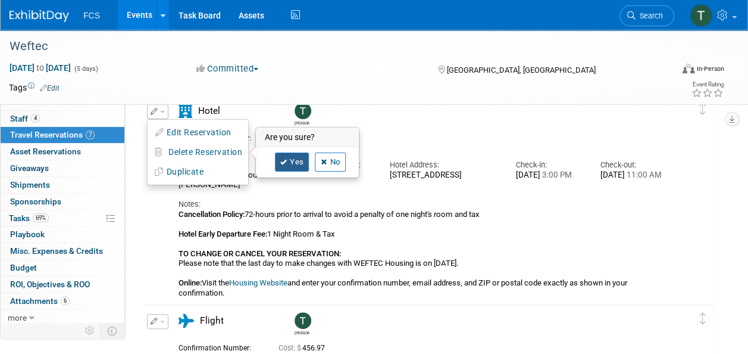
click at [288, 160] on link "Yes" at bounding box center [292, 161] width 35 height 19
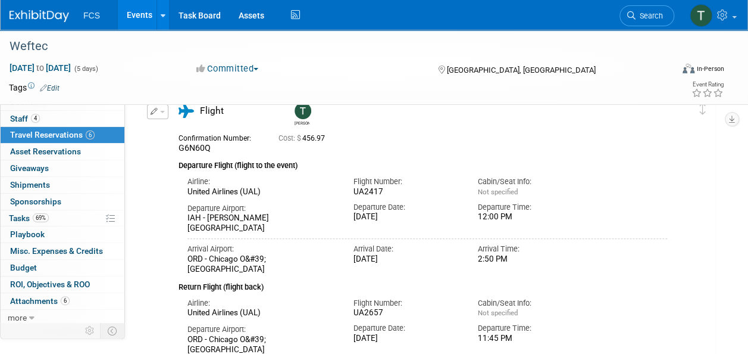
click at [160, 112] on button "button" at bounding box center [157, 111] width 21 height 15
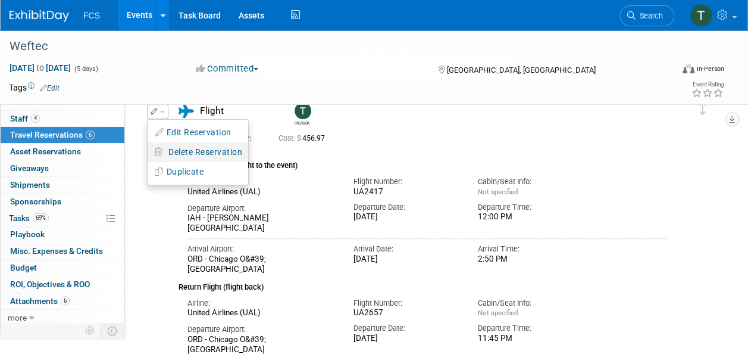
click at [177, 147] on span "Delete Reservation" at bounding box center [205, 152] width 74 height 10
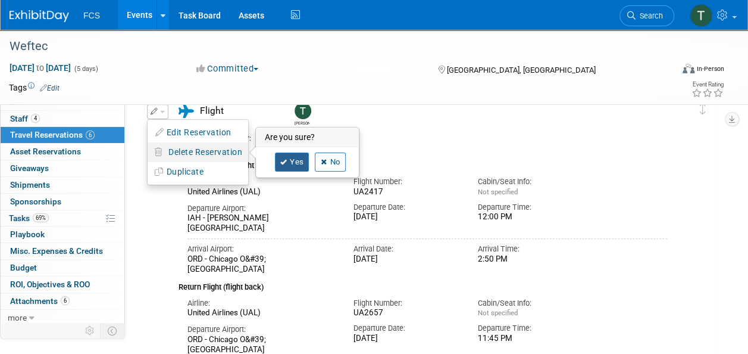
click at [289, 163] on link "Yes" at bounding box center [292, 161] width 35 height 19
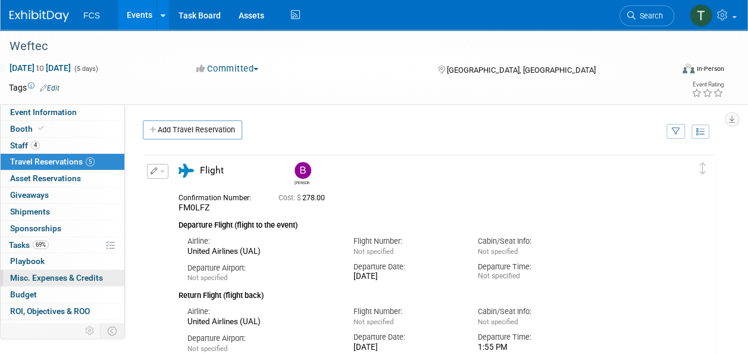
scroll to position [0, 0]
click at [46, 161] on span "Travel Reservations 5" at bounding box center [52, 162] width 85 height 10
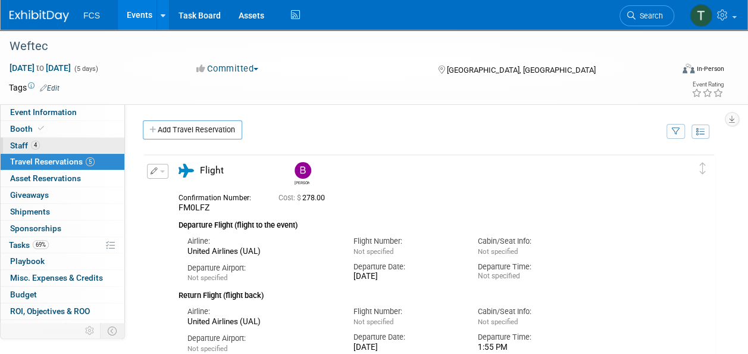
click at [17, 138] on link "4 Staff 4" at bounding box center [63, 146] width 124 height 16
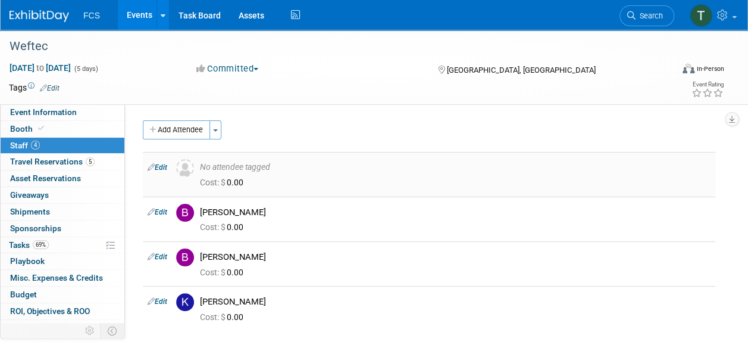
click at [164, 166] on link "Edit" at bounding box center [158, 167] width 20 height 8
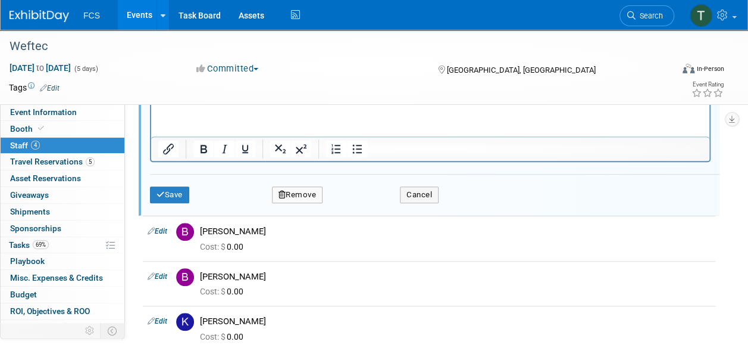
scroll to position [373, 0]
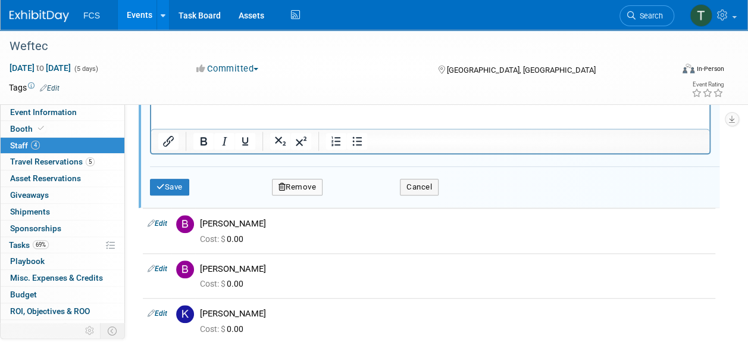
click at [305, 186] on button "Remove" at bounding box center [297, 187] width 51 height 17
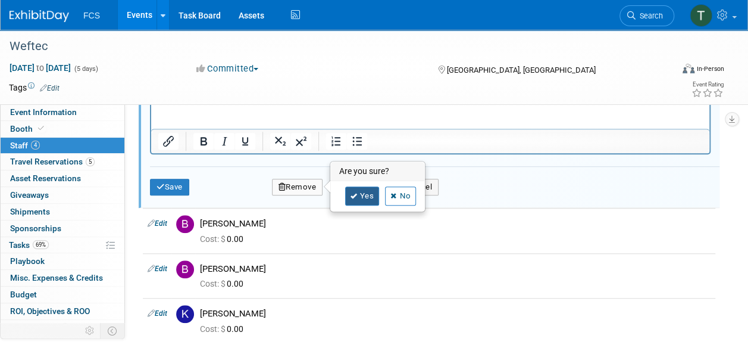
click at [355, 191] on link "Yes" at bounding box center [362, 195] width 35 height 19
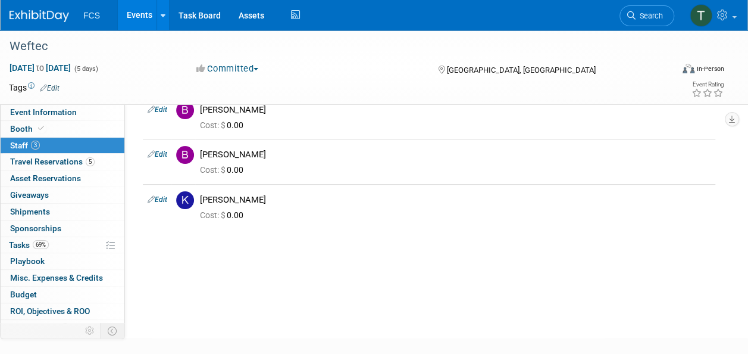
scroll to position [0, 0]
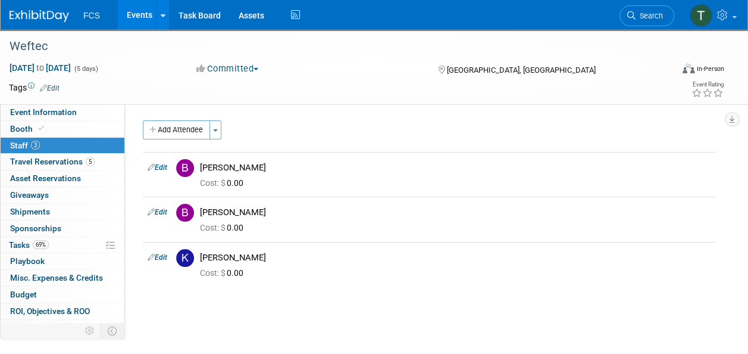
click at [177, 296] on div "Add Attendee Toggle Dropdown Quick -Tag Attendees Apply (me) select all 0.00" at bounding box center [429, 209] width 573 height 178
click at [133, 11] on link "Events" at bounding box center [139, 15] width 43 height 30
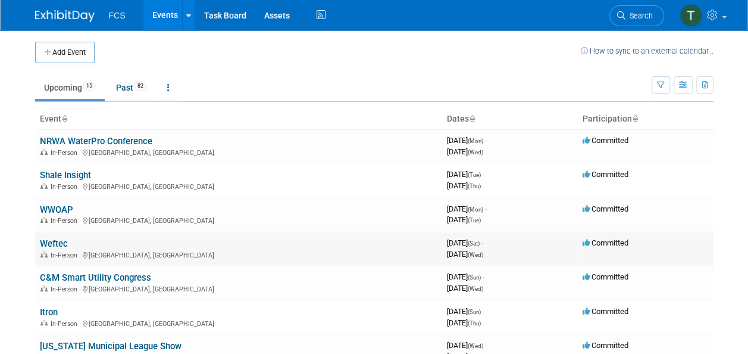
scroll to position [119, 0]
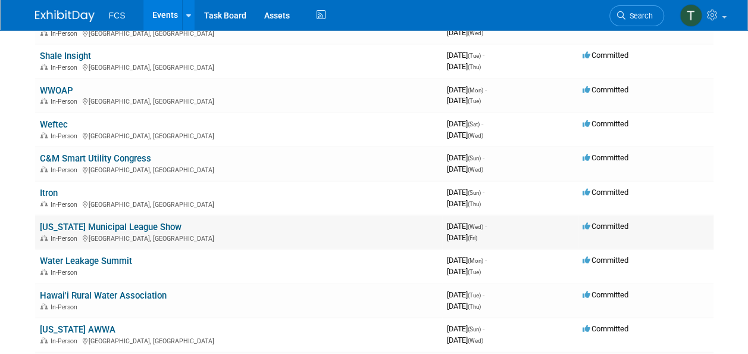
click at [69, 223] on link "[US_STATE] Municipal League Show" at bounding box center [111, 226] width 142 height 11
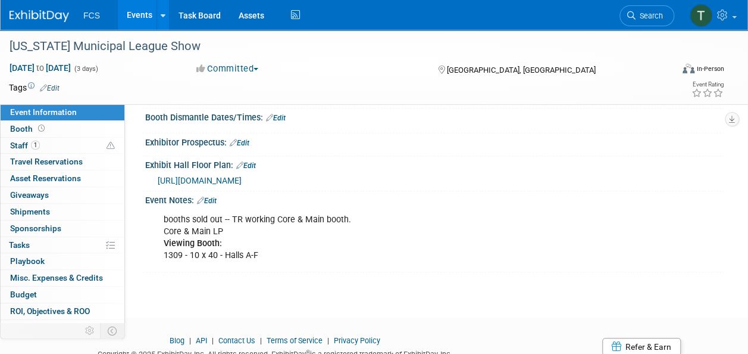
scroll to position [179, 0]
click at [211, 195] on link "Edit" at bounding box center [207, 199] width 20 height 8
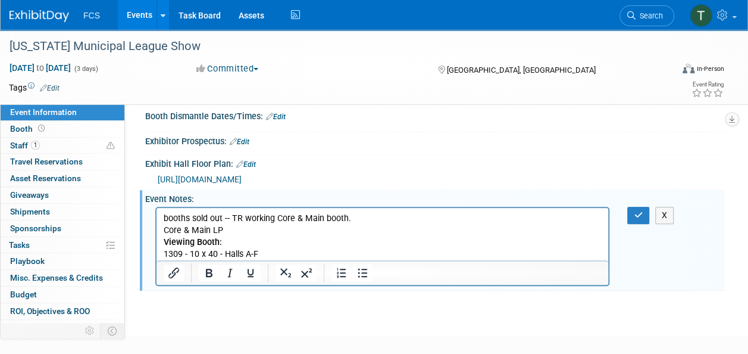
scroll to position [0, 0]
click at [276, 252] on p "booths sold out -- TR working Core & Main booth. Core & Main LP Viewing Booth: …" at bounding box center [383, 237] width 438 height 48
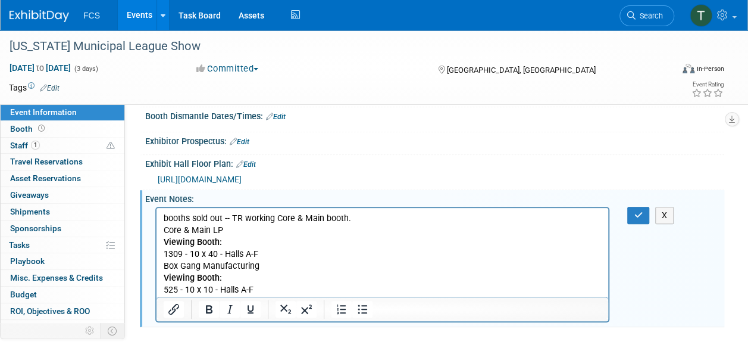
scroll to position [238, 0]
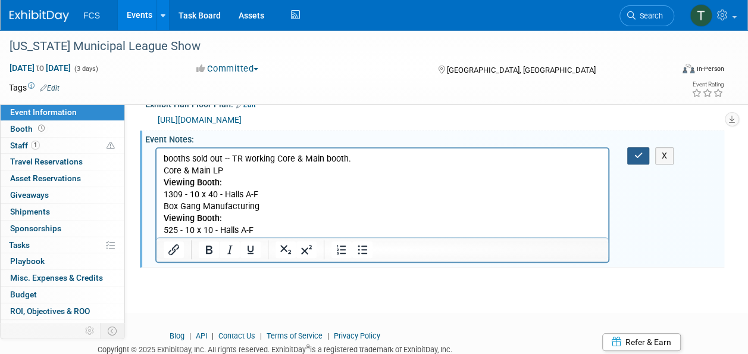
click at [642, 148] on button "button" at bounding box center [638, 155] width 22 height 17
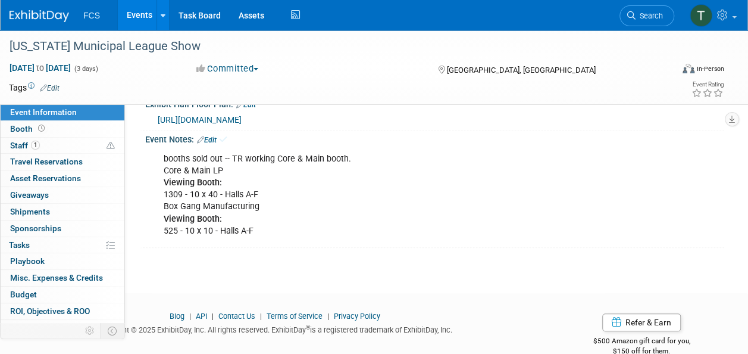
click at [638, 150] on div "booths sold out -- TR working Core & Main booth. Core & Main LP Viewing Booth: …" at bounding box center [434, 194] width 579 height 100
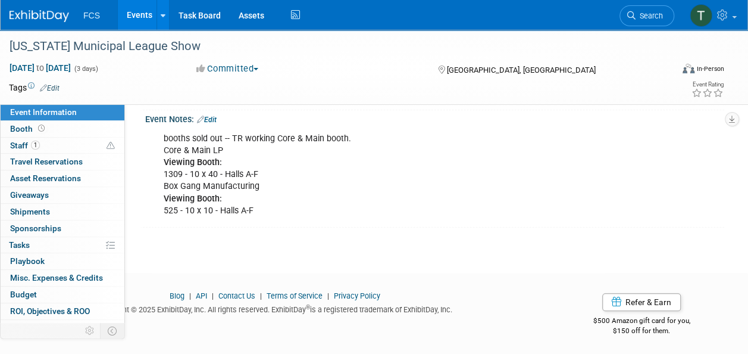
scroll to position [0, 0]
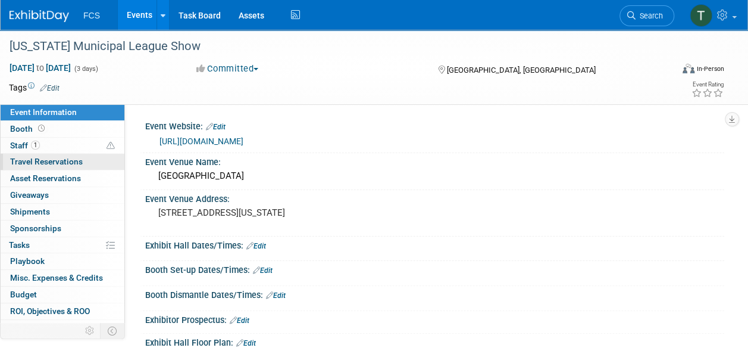
click at [21, 158] on span "Travel Reservations 0" at bounding box center [46, 162] width 73 height 10
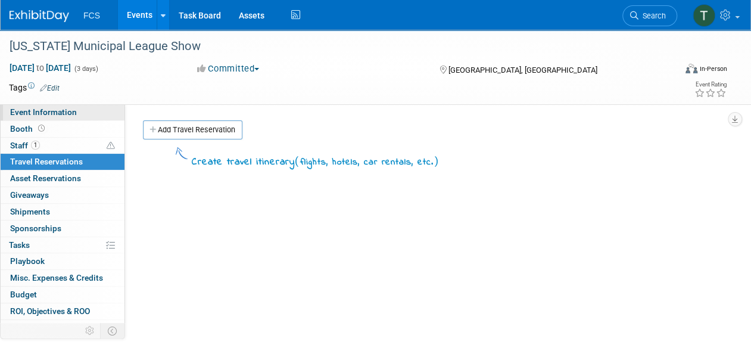
click at [45, 113] on span "Event Information" at bounding box center [43, 112] width 67 height 10
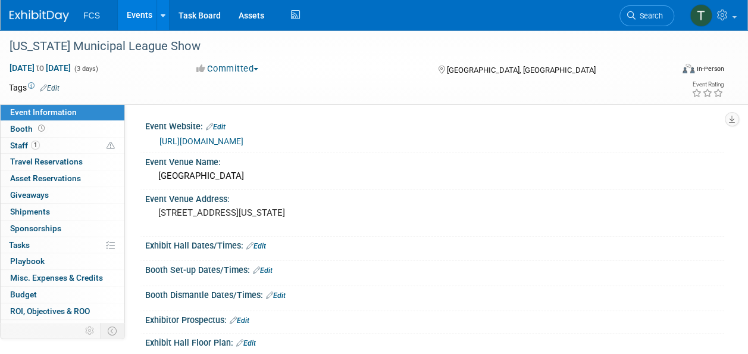
click at [135, 13] on link "Events" at bounding box center [139, 15] width 43 height 30
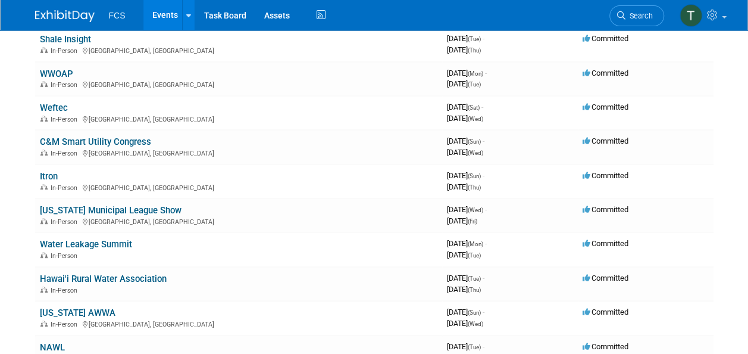
scroll to position [119, 0]
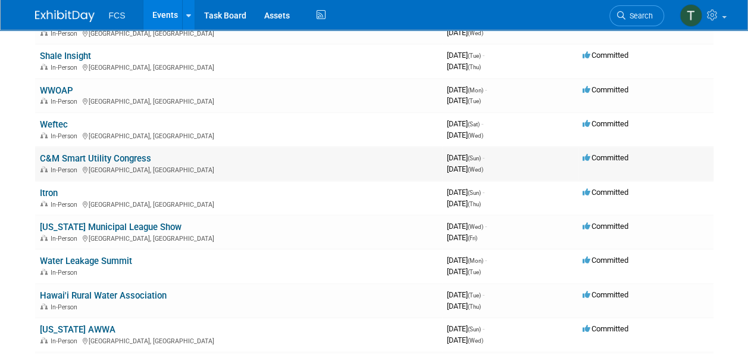
click at [82, 157] on link "C&M Smart Utility Congress" at bounding box center [95, 158] width 111 height 11
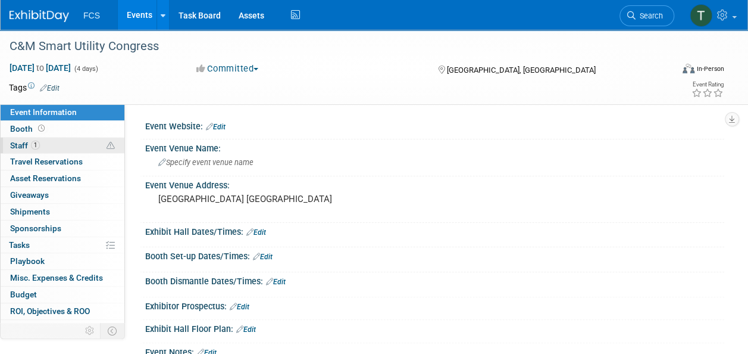
click at [26, 145] on span "Staff 1" at bounding box center [25, 146] width 30 height 10
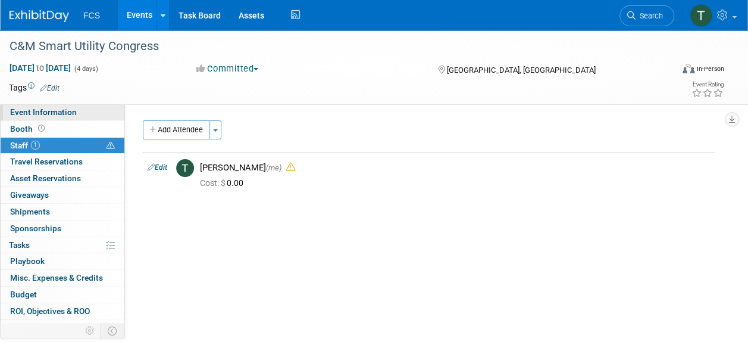
click at [36, 111] on span "Event Information" at bounding box center [43, 112] width 67 height 10
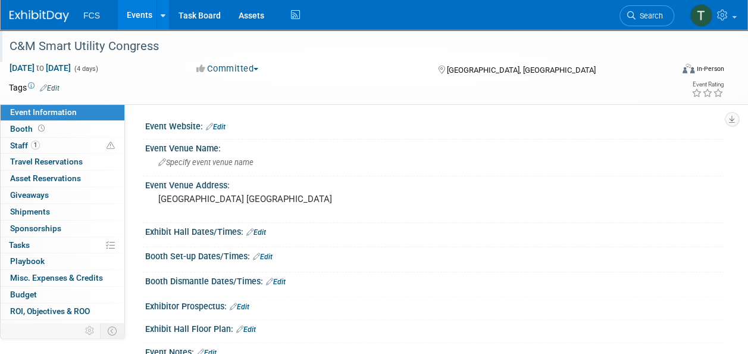
click at [37, 43] on div "C&M Smart Utility Congress" at bounding box center [334, 46] width 658 height 21
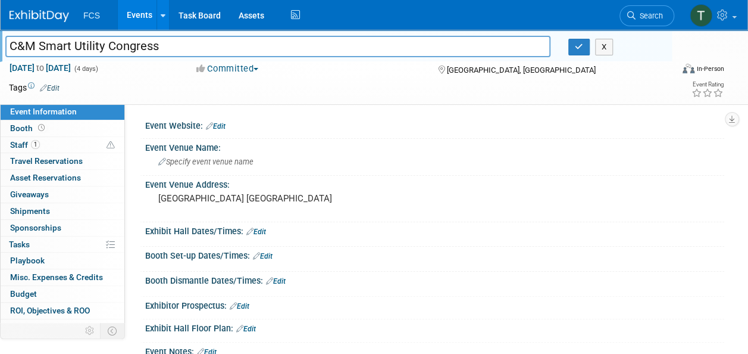
click at [18, 45] on input "C&M Smart Utility Congress" at bounding box center [277, 46] width 545 height 21
click at [55, 65] on span "[DATE] to [DATE]" at bounding box center [40, 68] width 63 height 11
select select "9"
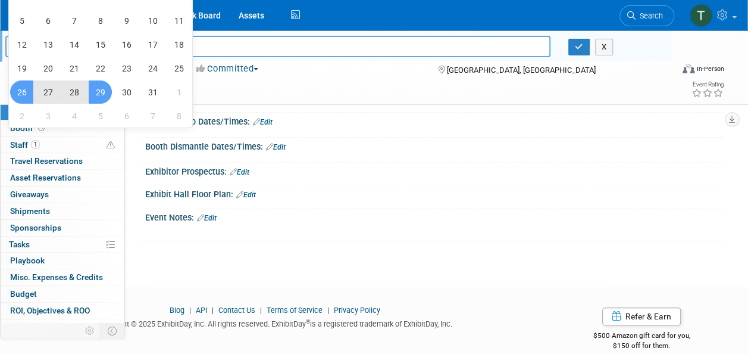
scroll to position [148, 0]
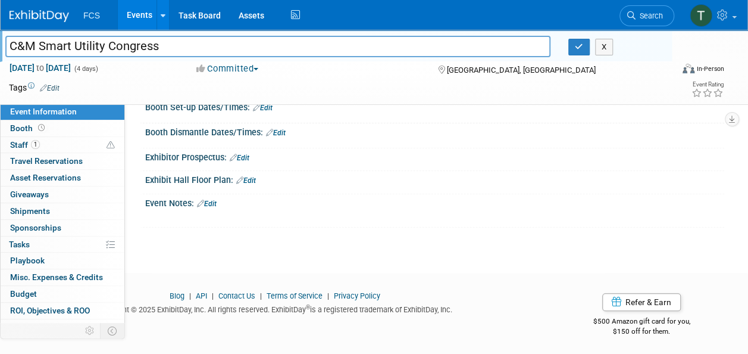
click at [397, 208] on div "X" at bounding box center [433, 211] width 564 height 6
click at [39, 50] on input "C&M Smart Utility Congress" at bounding box center [277, 46] width 545 height 21
click at [23, 43] on input "C&M Smart Utility Congress" at bounding box center [277, 46] width 545 height 21
click at [19, 46] on input "C&M Smart Utility Congress" at bounding box center [277, 46] width 545 height 21
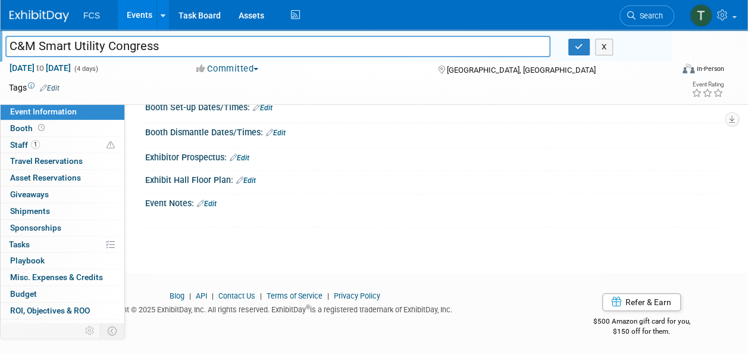
click at [19, 46] on input "C&M Smart Utility Congress" at bounding box center [277, 46] width 545 height 21
click at [260, 42] on input "C&M Smart Utility Congress" at bounding box center [277, 46] width 545 height 21
click at [17, 45] on input "C&M Smart Utility Congress" at bounding box center [277, 46] width 545 height 21
type input "Core & Main Smart Utility Congress"
click at [580, 49] on icon "button" at bounding box center [579, 47] width 8 height 8
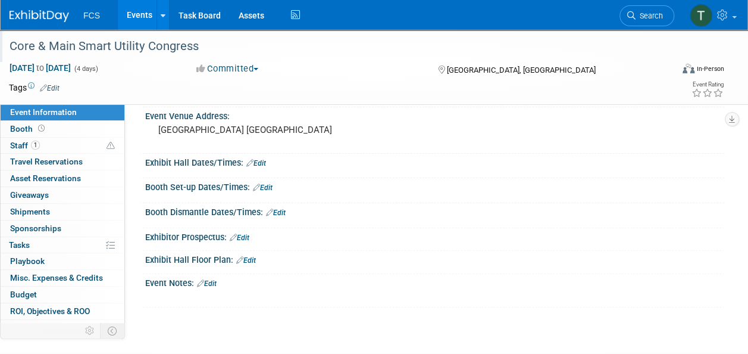
scroll to position [0, 0]
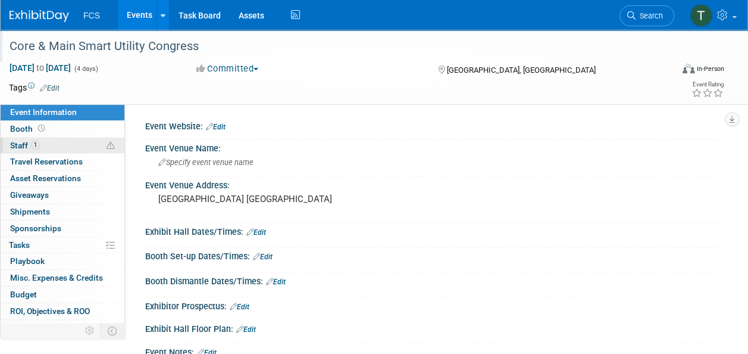
click at [31, 145] on span "1" at bounding box center [35, 145] width 9 height 9
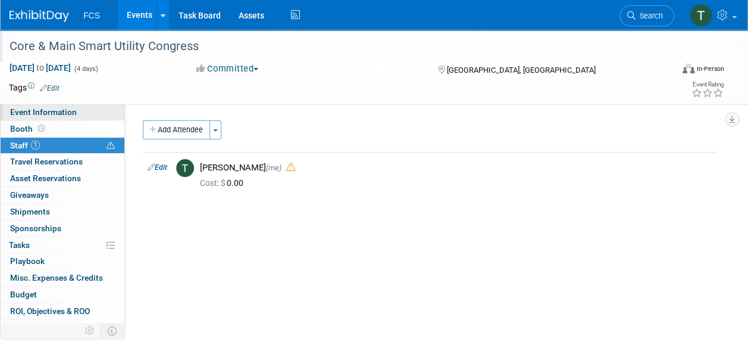
click at [37, 110] on span "Event Information" at bounding box center [43, 112] width 67 height 10
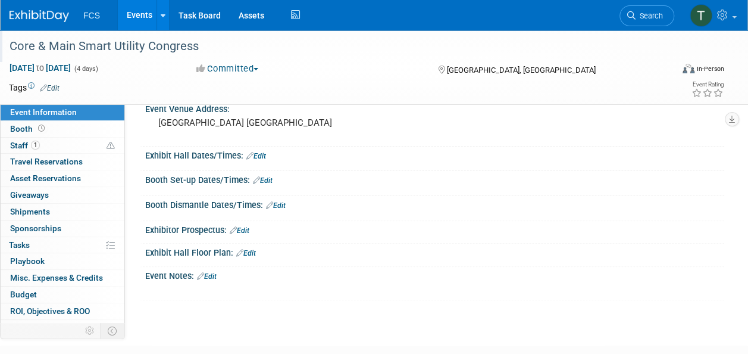
scroll to position [149, 0]
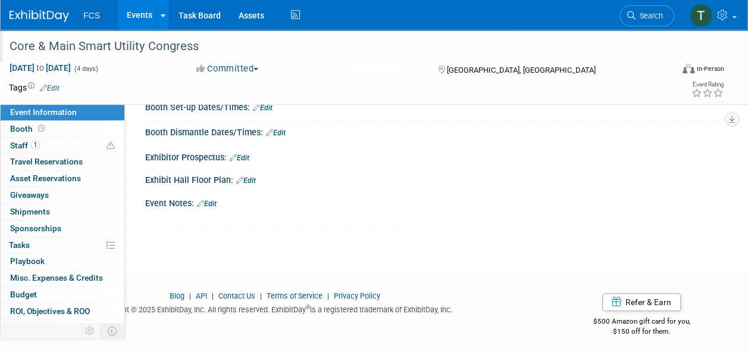
click at [211, 199] on link "Edit" at bounding box center [207, 203] width 20 height 8
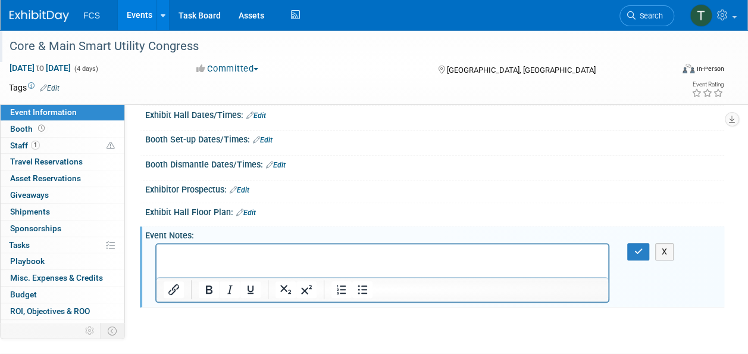
scroll to position [196, 0]
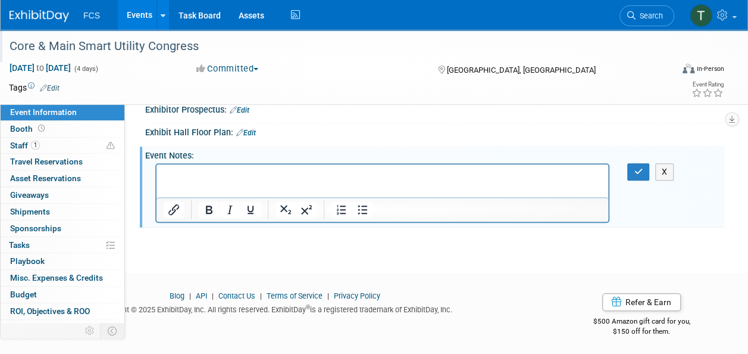
drag, startPoint x: 160, startPoint y: 170, endPoint x: 364, endPoint y: 173, distance: 204.8
click at [386, 170] on p "Rich Text Area. Press ALT-0 for help." at bounding box center [383, 175] width 438 height 12
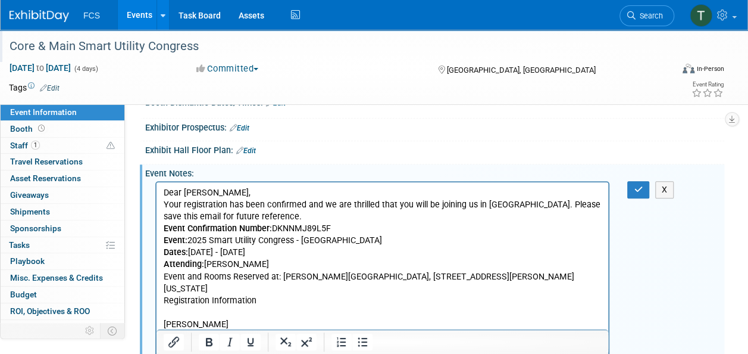
scroll to position [238, 0]
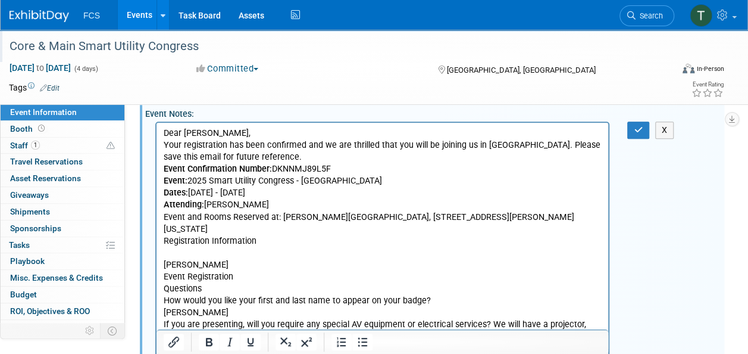
click at [205, 131] on p "Dear [PERSON_NAME]," at bounding box center [383, 133] width 438 height 12
click at [257, 201] on p "Attending: [PERSON_NAME]" at bounding box center [383, 205] width 438 height 12
click at [231, 259] on p "[PERSON_NAME]" at bounding box center [383, 265] width 438 height 12
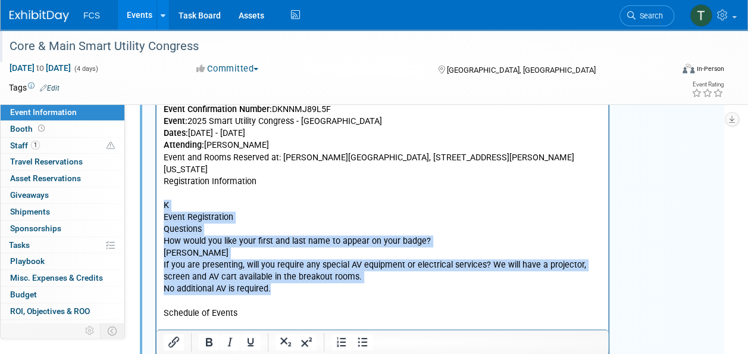
drag, startPoint x: 177, startPoint y: 204, endPoint x: 327, endPoint y: 278, distance: 167.2
drag, startPoint x: 166, startPoint y: 190, endPoint x: 281, endPoint y: 276, distance: 143.8
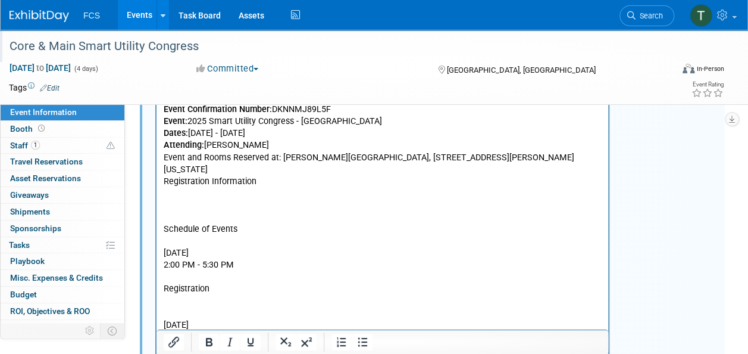
click at [179, 188] on p "Rich Text Area. Press ALT-0 for help." at bounding box center [383, 194] width 438 height 12
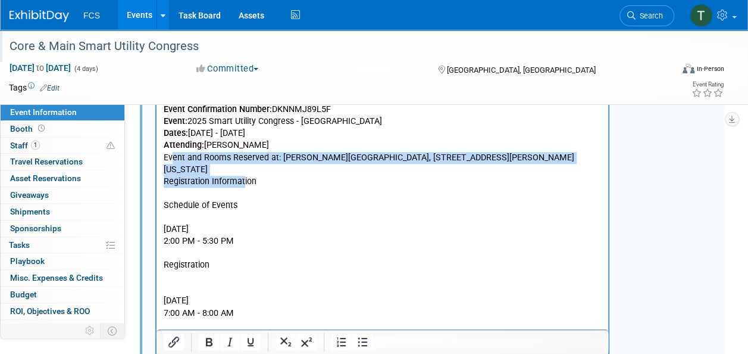
drag, startPoint x: 194, startPoint y: 164, endPoint x: 211, endPoint y: 170, distance: 17.7
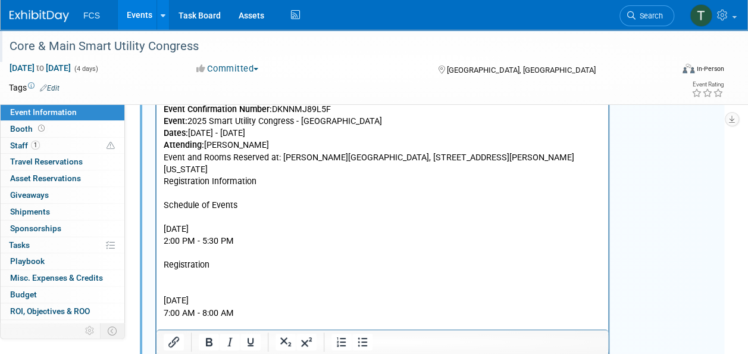
click at [271, 188] on p "Rich Text Area. Press ALT-0 for help." at bounding box center [383, 194] width 438 height 12
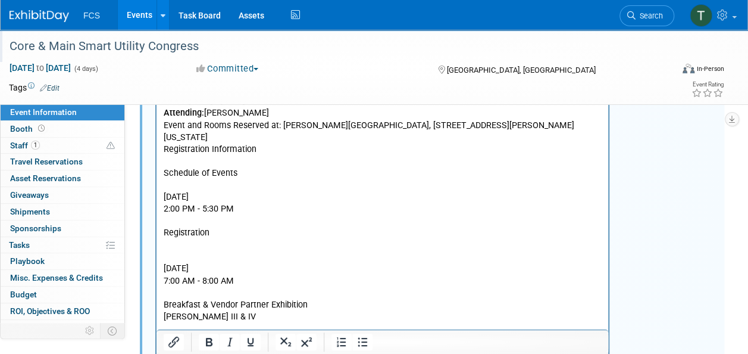
scroll to position [357, 0]
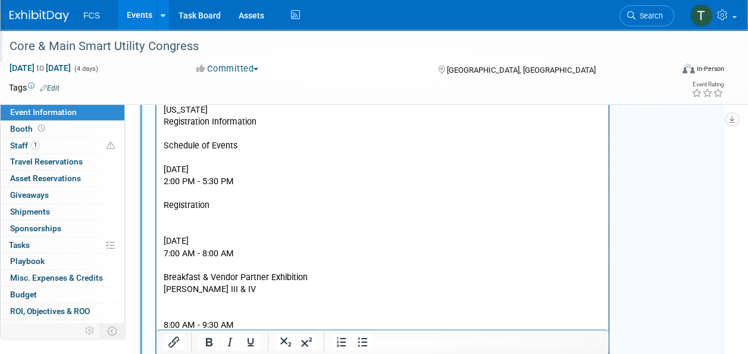
click at [258, 199] on p "Registration" at bounding box center [383, 205] width 438 height 12
